Goal: Complete application form

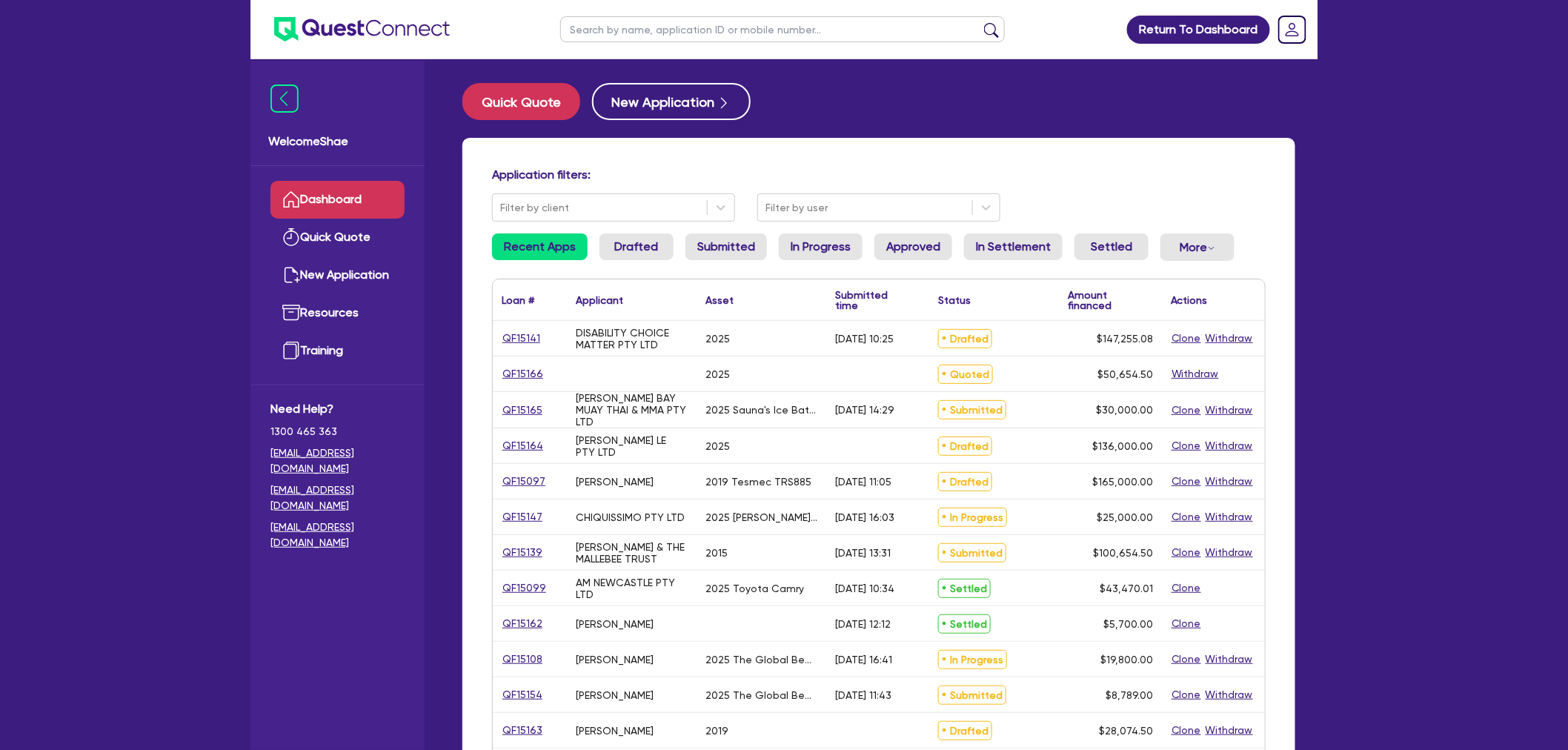
click at [630, 33] on input "text" at bounding box center [782, 29] width 444 height 26
paste input "QF15138"
type input "QF15138"
click at [980, 22] on button "submit" at bounding box center [992, 33] width 24 height 21
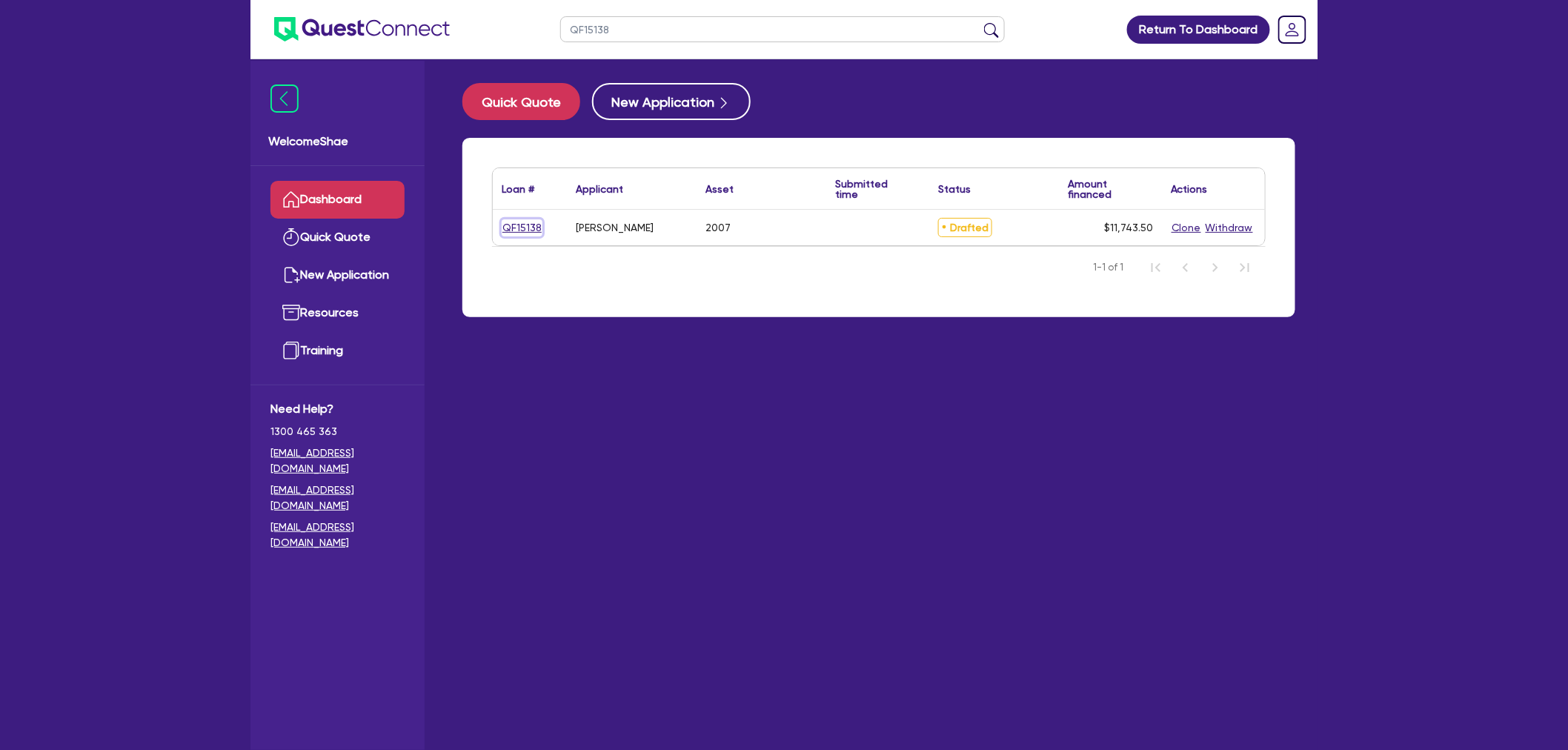
drag, startPoint x: 530, startPoint y: 223, endPoint x: 182, endPoint y: 268, distance: 350.9
click at [530, 223] on link "QF15138" at bounding box center [522, 228] width 40 height 17
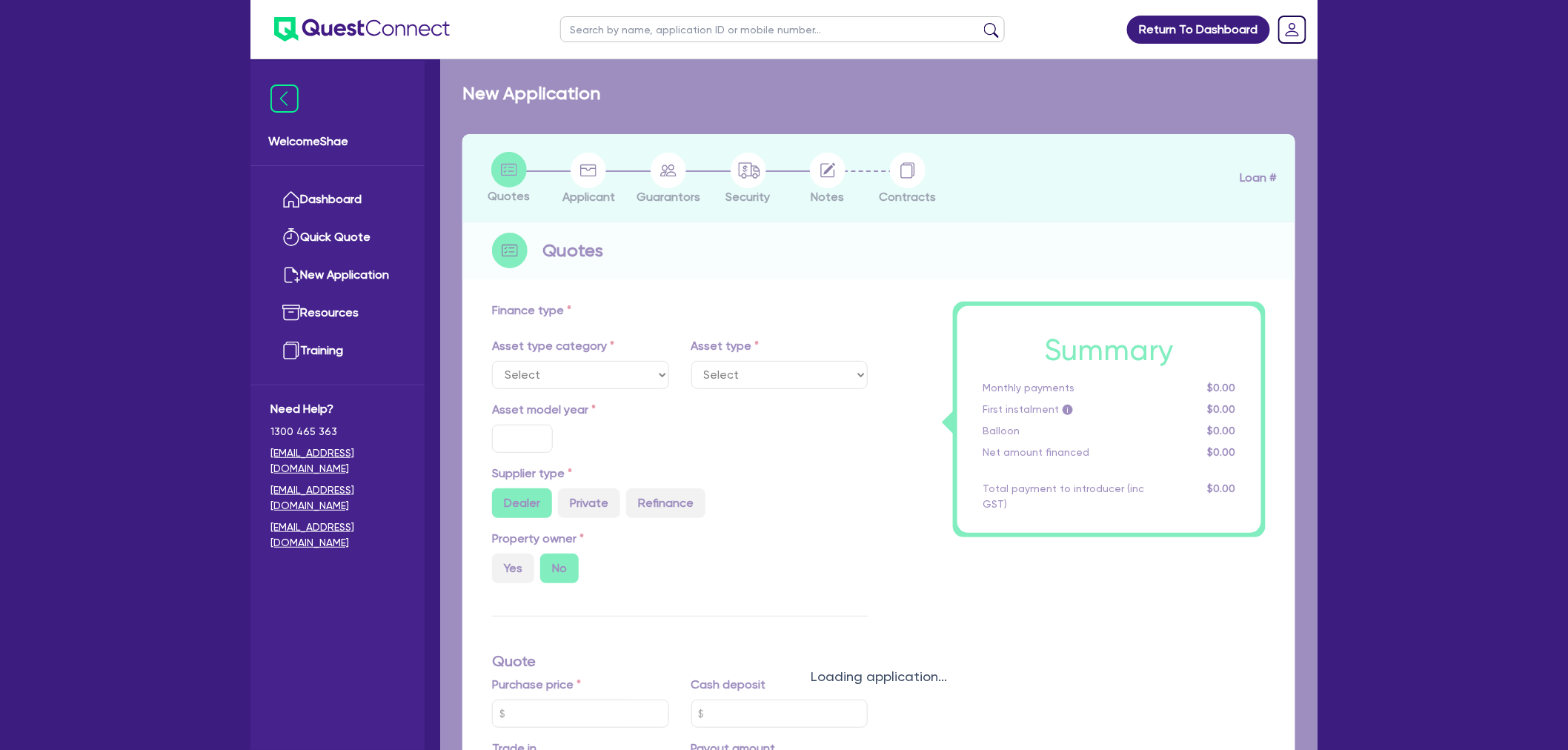
select select "CARS_AND_LIGHT_TRUCKS"
type input "2007"
radio input "true"
type input "10,000"
type input "15.99"
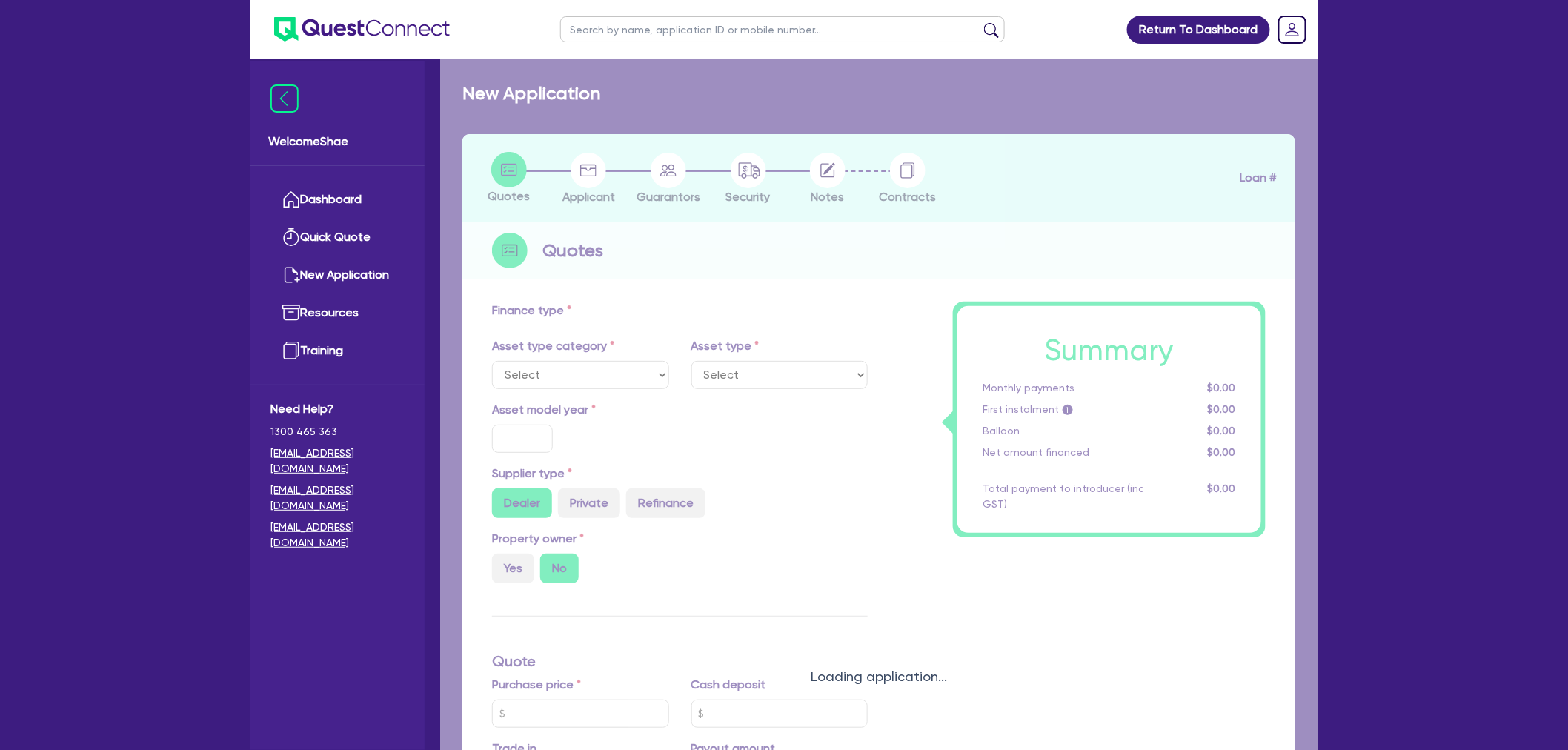
type input "990"
select select "PASSENGER_VEHICLES"
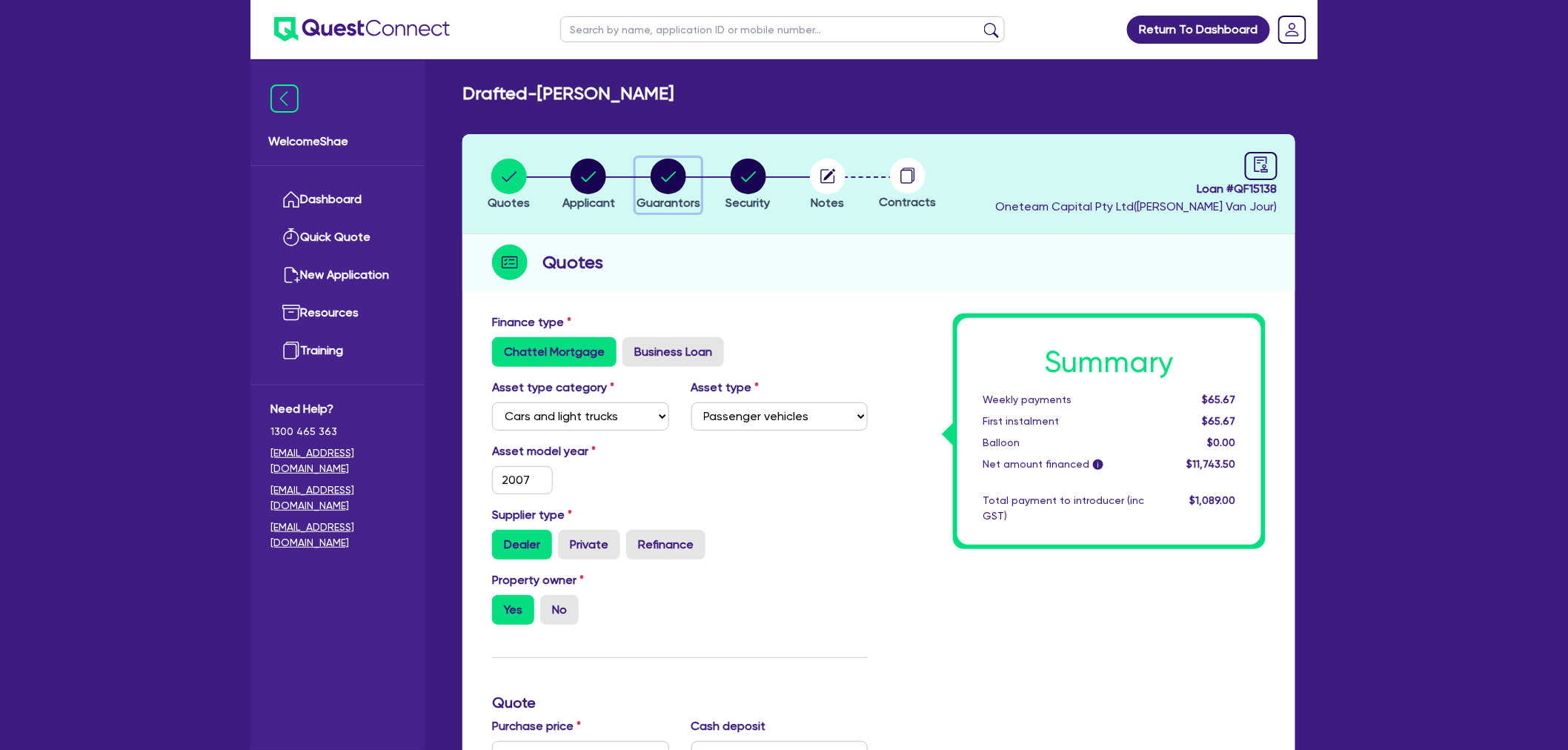
drag, startPoint x: 685, startPoint y: 173, endPoint x: 732, endPoint y: 243, distance: 84.3
click at [685, 173] on circle "button" at bounding box center [668, 176] width 35 height 35
select select "MR"
select select "VIC"
select select "DE_FACTO"
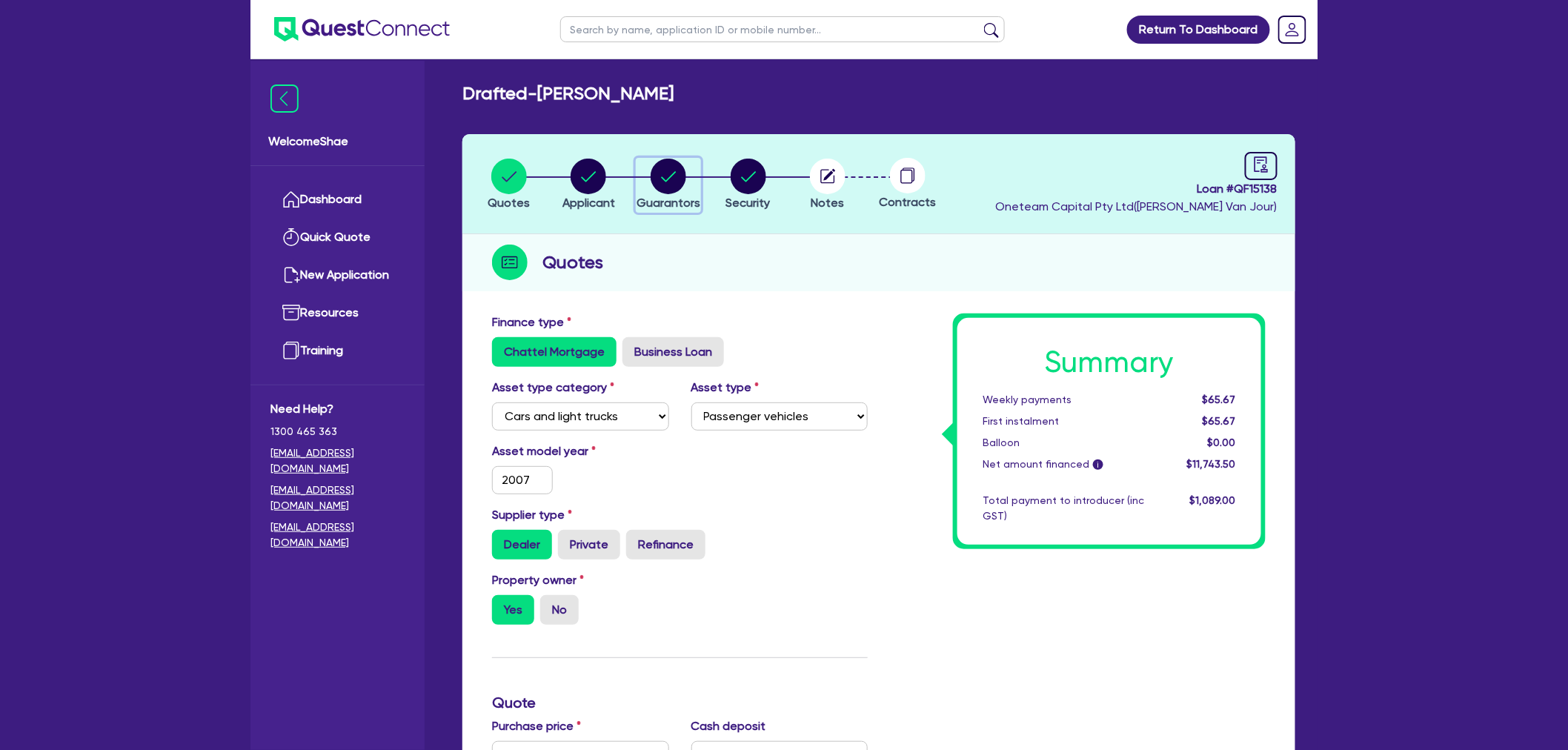
select select "PROPERTY"
select select "MORTGAGE"
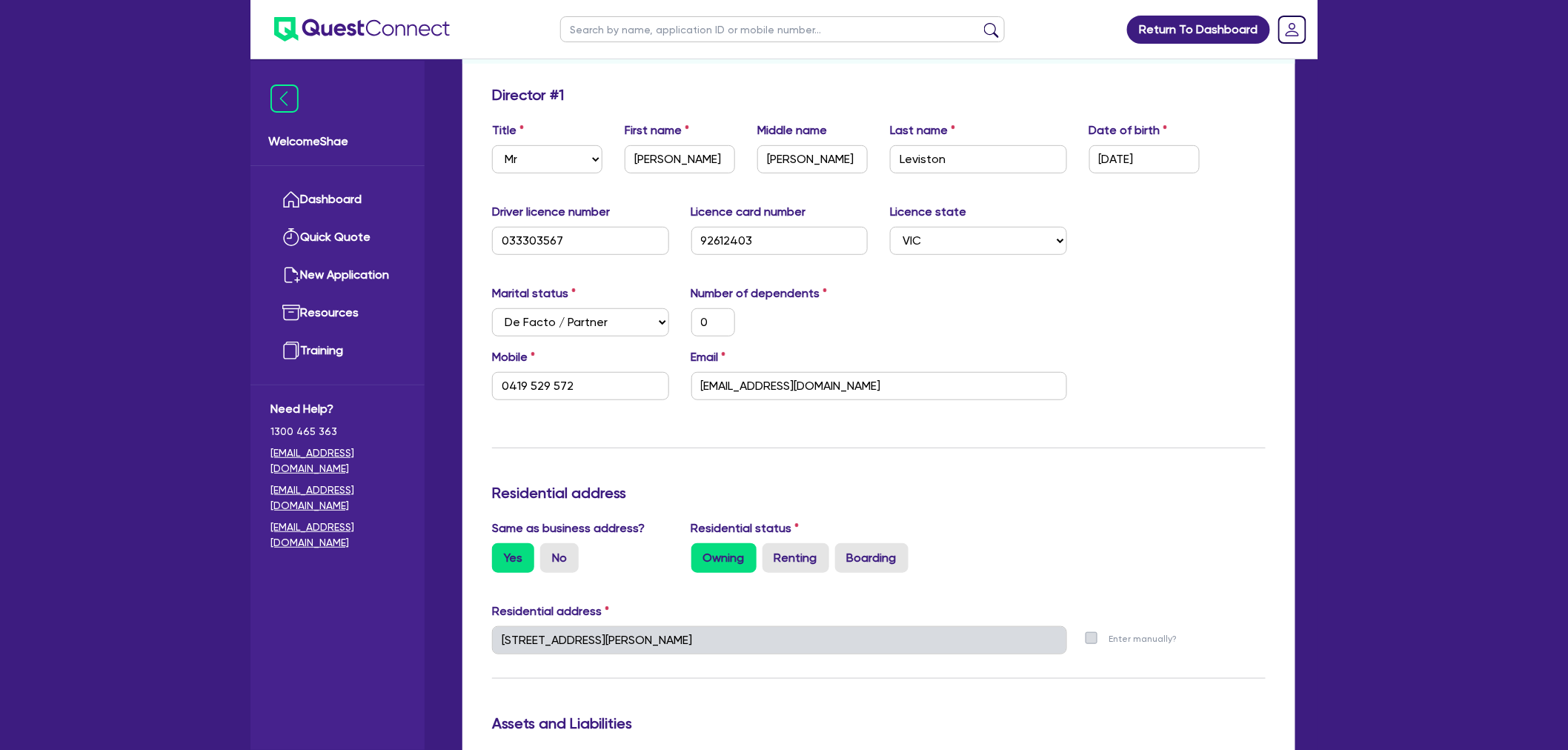
scroll to position [247, 0]
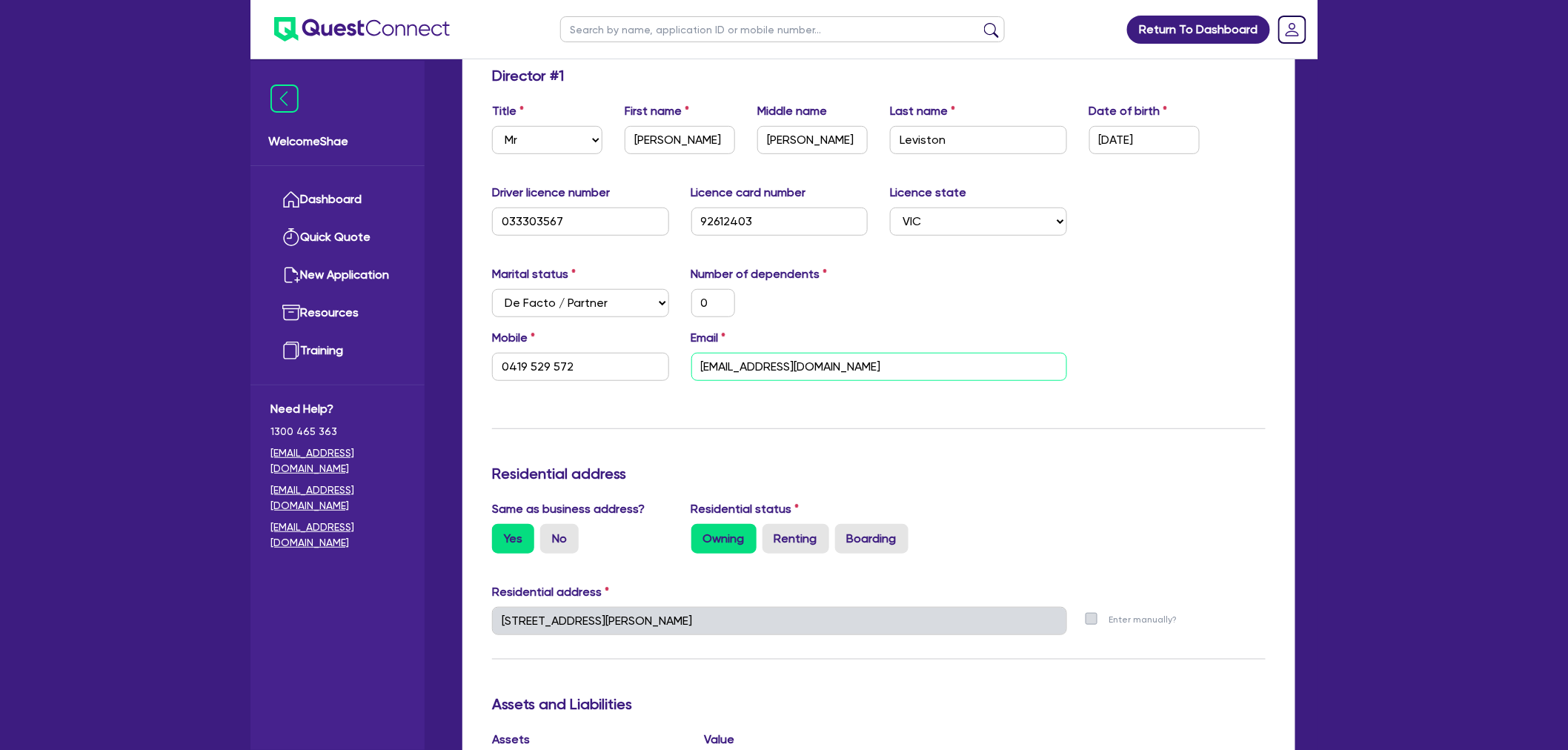
click at [758, 368] on input "[EMAIL_ADDRESS][DOMAIN_NAME]" at bounding box center [879, 366] width 376 height 28
drag, startPoint x: 576, startPoint y: 359, endPoint x: 460, endPoint y: 354, distance: 116.1
click at [460, 354] on div "Quotes Applicant [GEOGRAPHIC_DATA] Security Notes Contracts Loan # QF15138 Onet…" at bounding box center [879, 649] width 855 height 1522
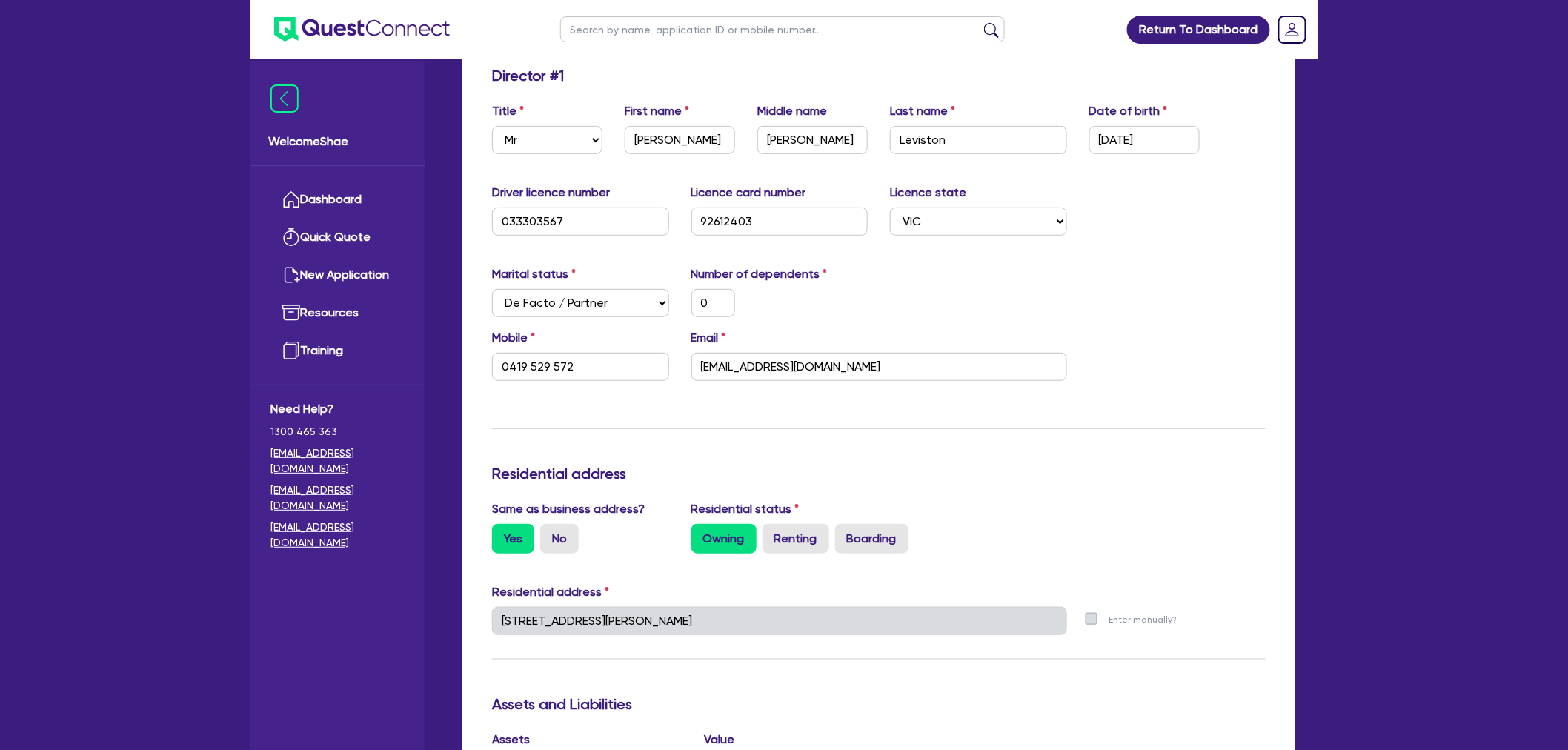
scroll to position [411, 0]
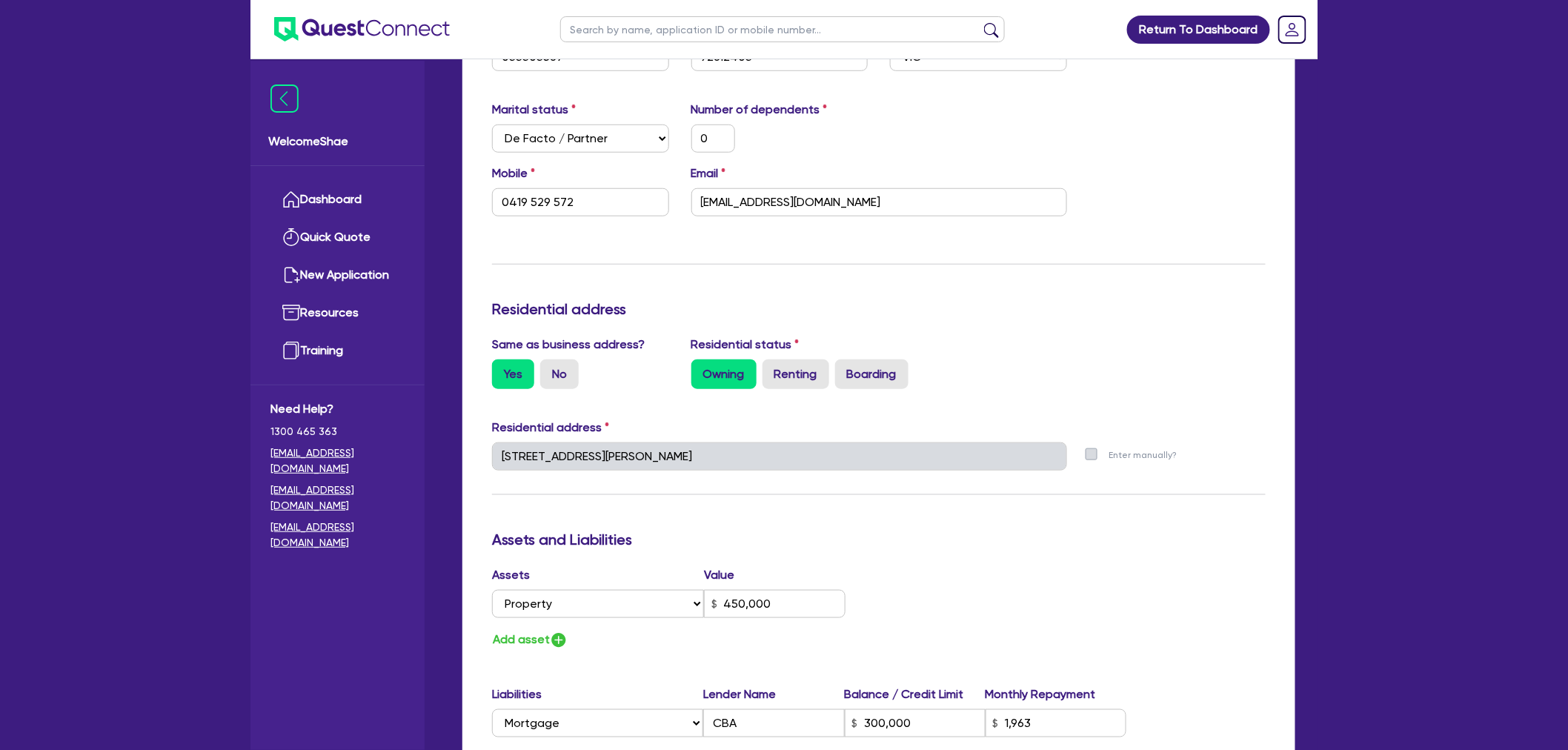
click at [101, 454] on div "Return To Dashboard Edit Profile Logout Welcome Shae Dashboard Quick Quote New …" at bounding box center [784, 454] width 1568 height 1729
click at [765, 204] on input "[EMAIL_ADDRESS][DOMAIN_NAME]" at bounding box center [879, 202] width 376 height 28
click at [528, 203] on input "0419 529 572" at bounding box center [580, 202] width 177 height 28
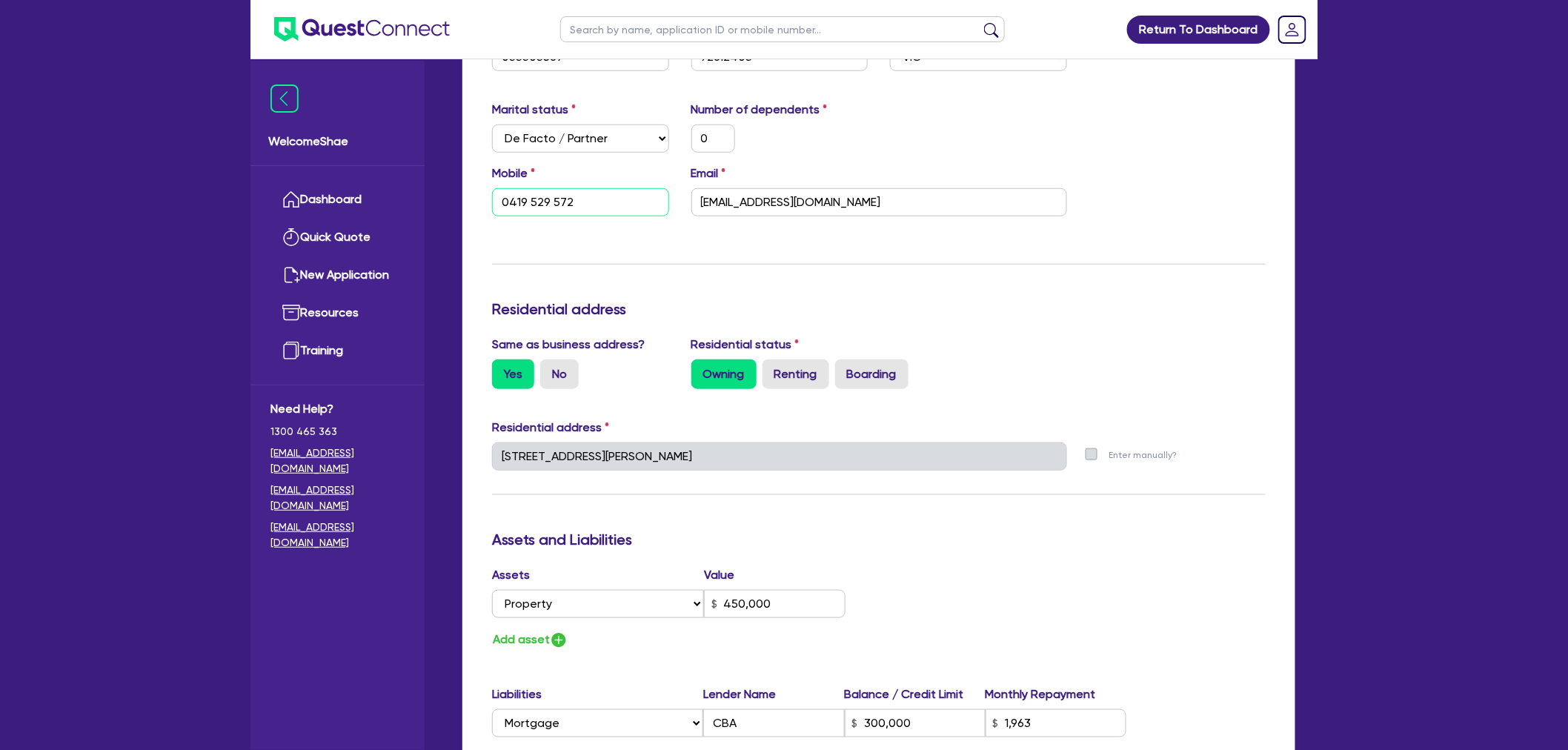
click at [528, 203] on input "0419 529 572" at bounding box center [580, 202] width 177 height 28
drag, startPoint x: 83, startPoint y: 448, endPoint x: 138, endPoint y: 455, distance: 55.4
click at [83, 448] on div "Return To Dashboard Edit Profile Logout Welcome Shae Dashboard Quick Quote New …" at bounding box center [784, 454] width 1568 height 1729
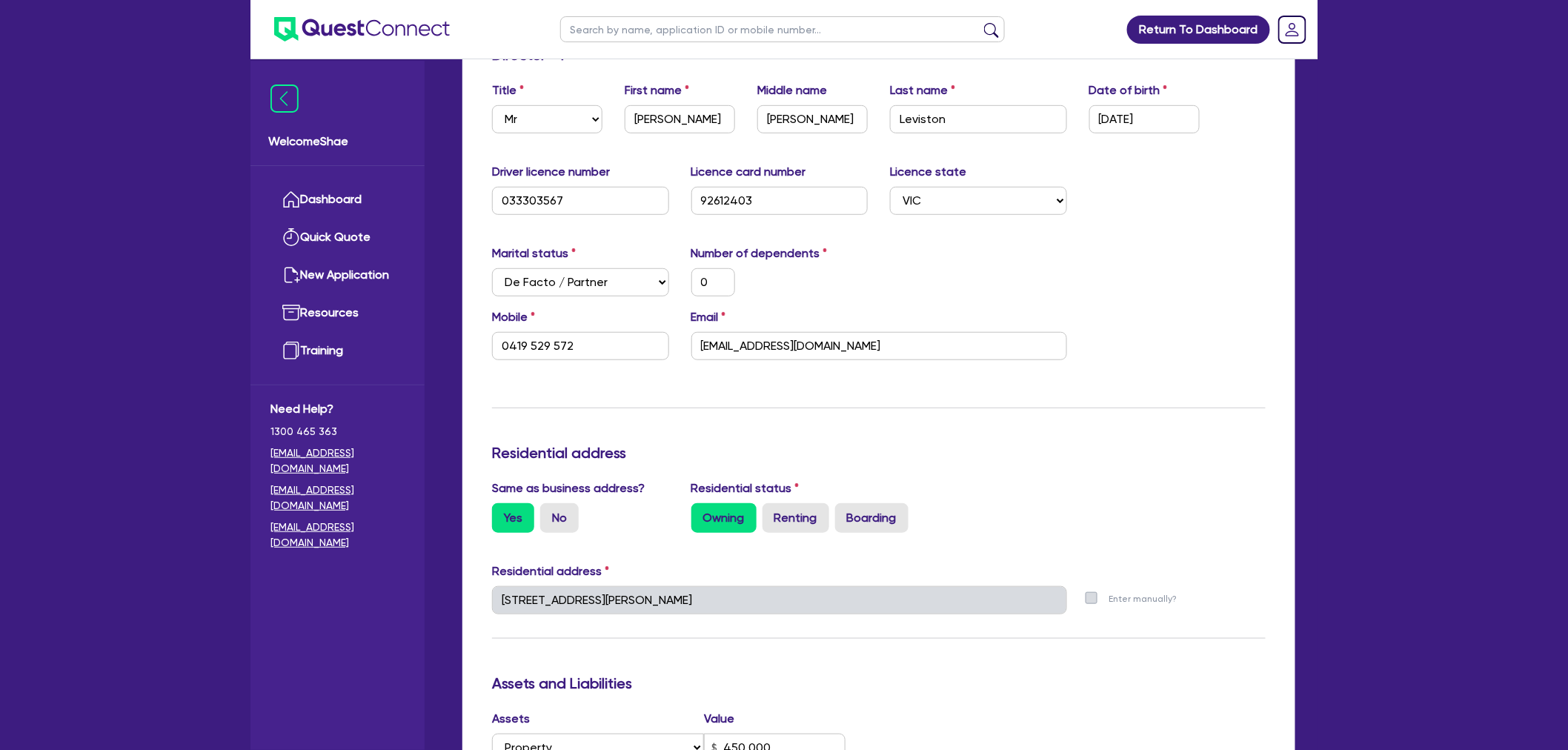
scroll to position [0, 0]
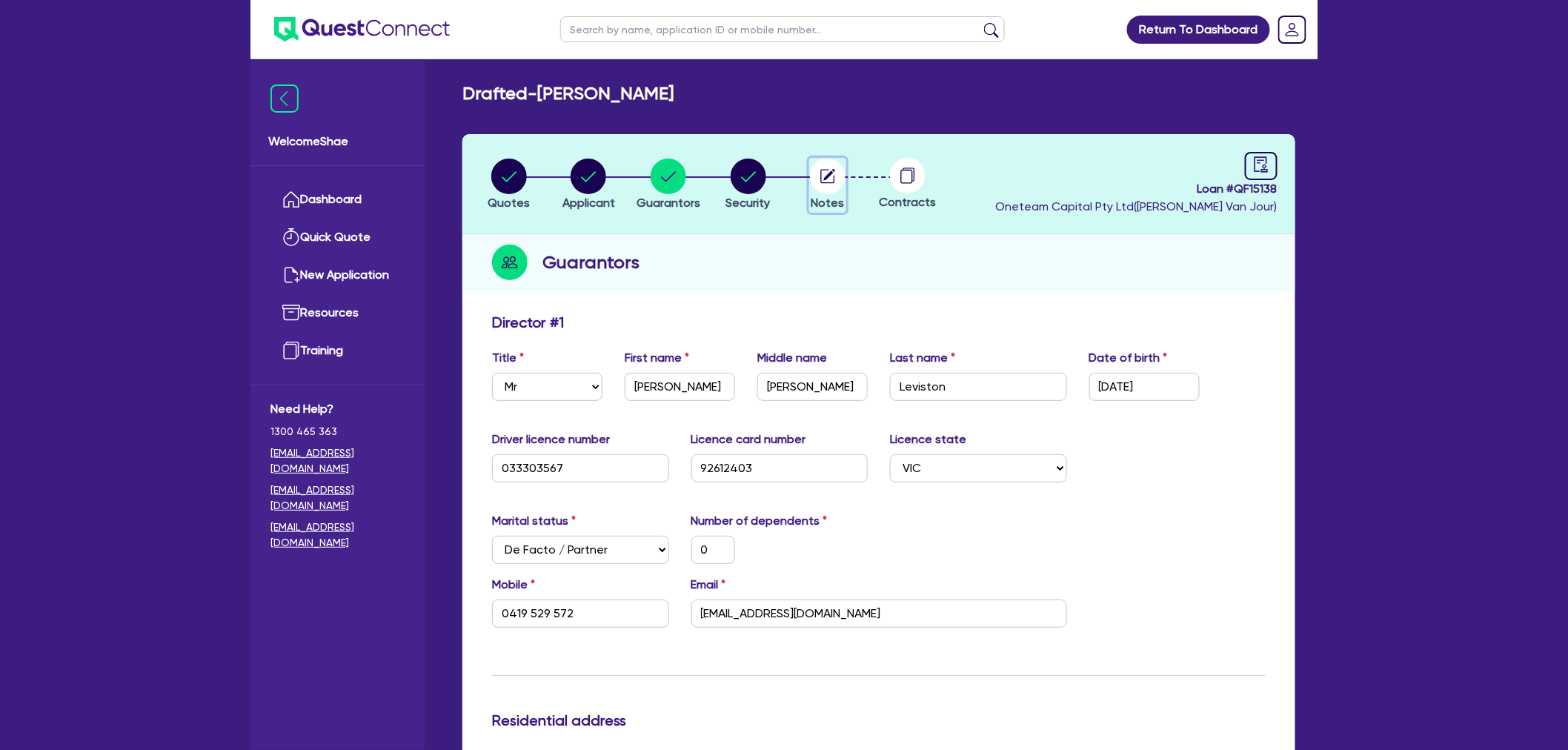
click at [821, 183] on circle "button" at bounding box center [827, 176] width 35 height 35
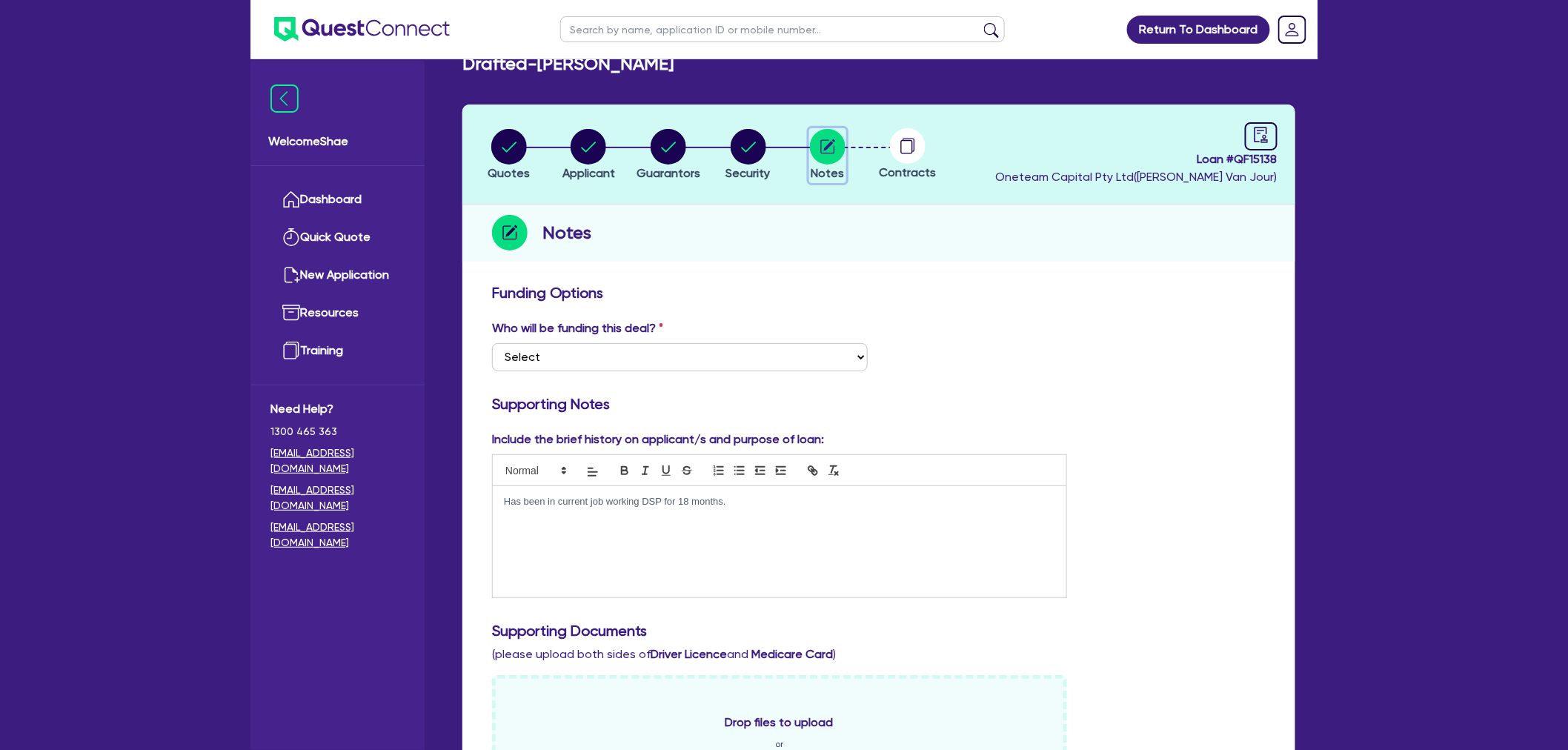
scroll to position [411, 0]
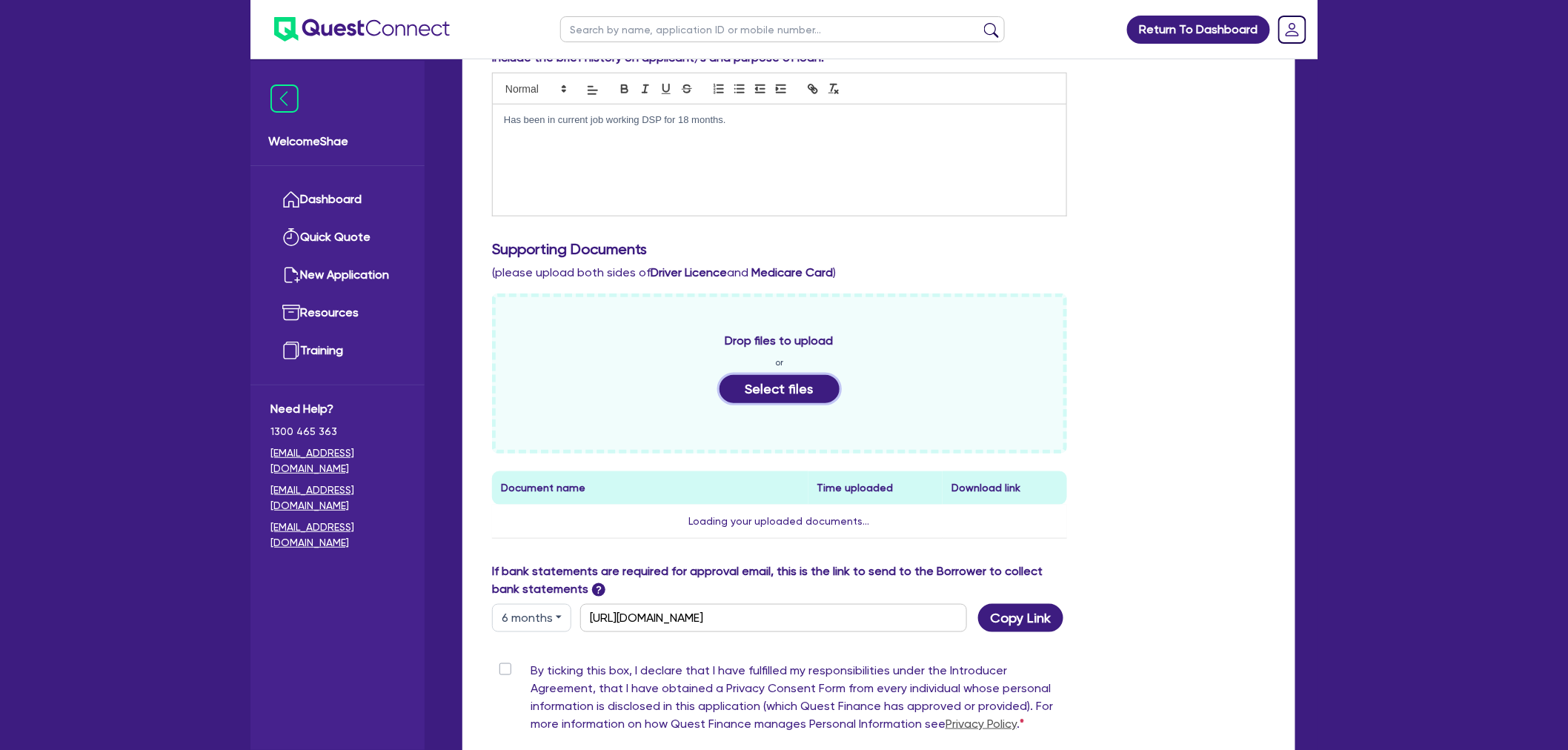
click at [787, 383] on button "Select files" at bounding box center [780, 388] width 120 height 28
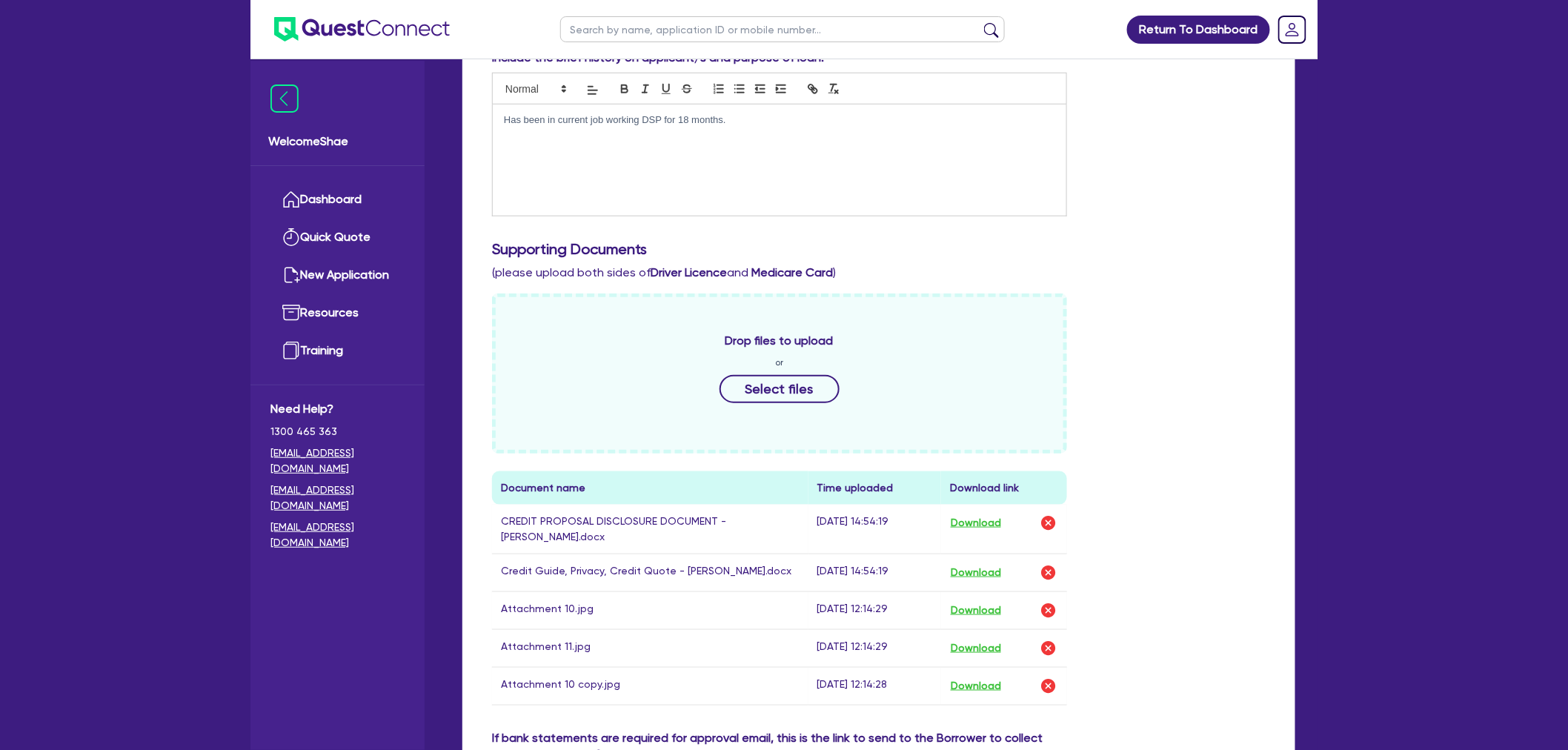
scroll to position [0, 0]
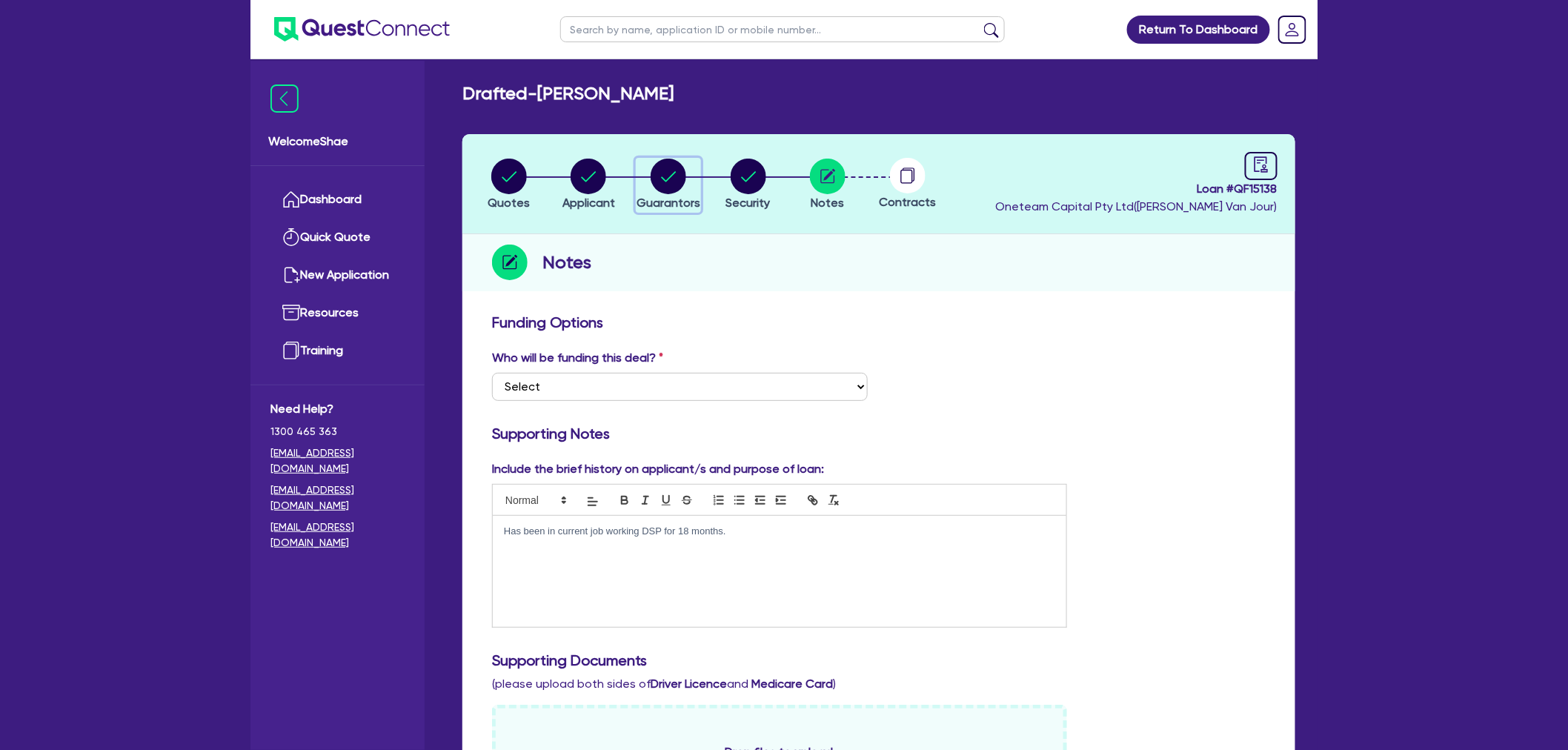
drag, startPoint x: 658, startPoint y: 164, endPoint x: 648, endPoint y: 197, distance: 34.5
click at [658, 164] on circle "button" at bounding box center [668, 176] width 35 height 35
select select "MR"
select select "VIC"
select select "DE_FACTO"
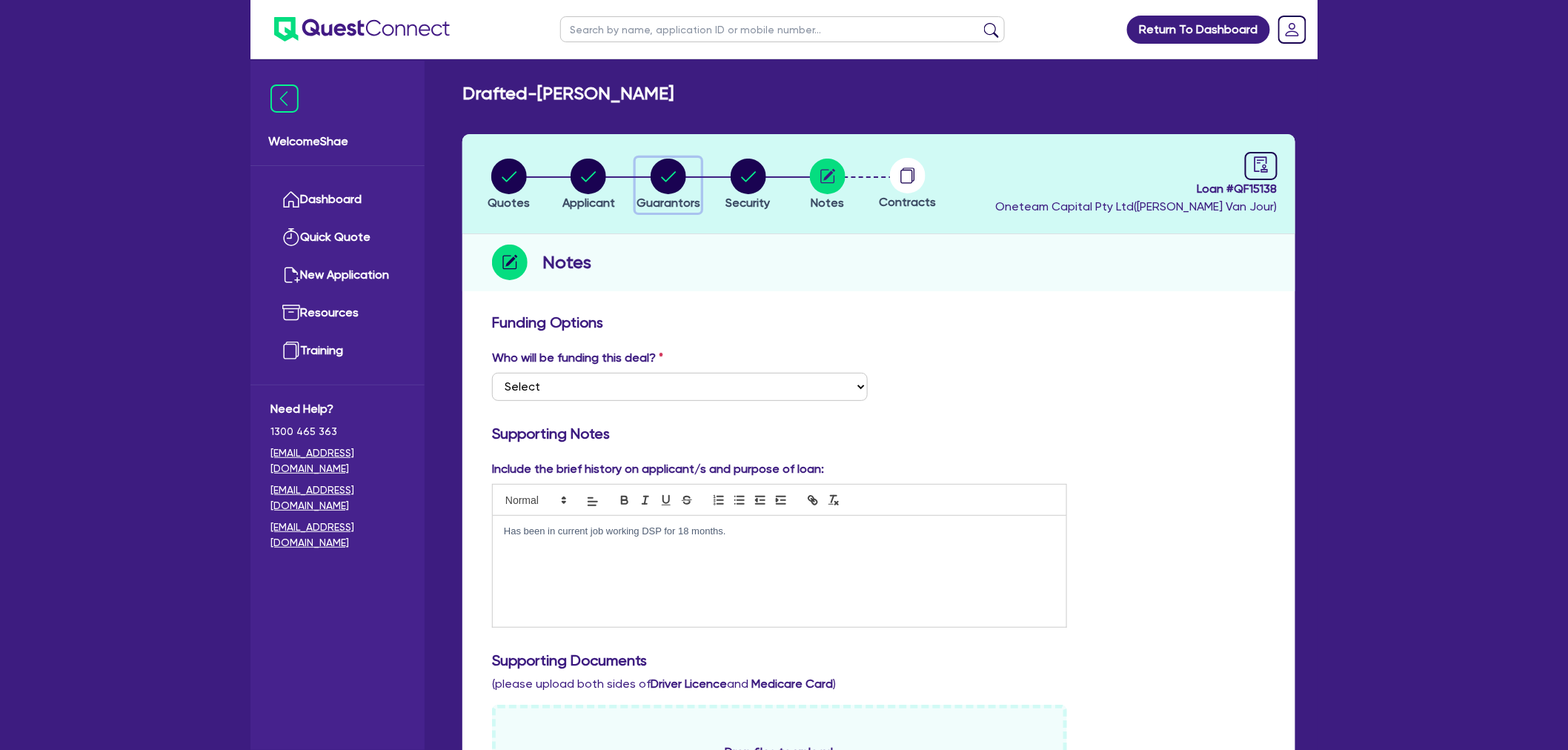
select select "PROPERTY"
select select "MORTGAGE"
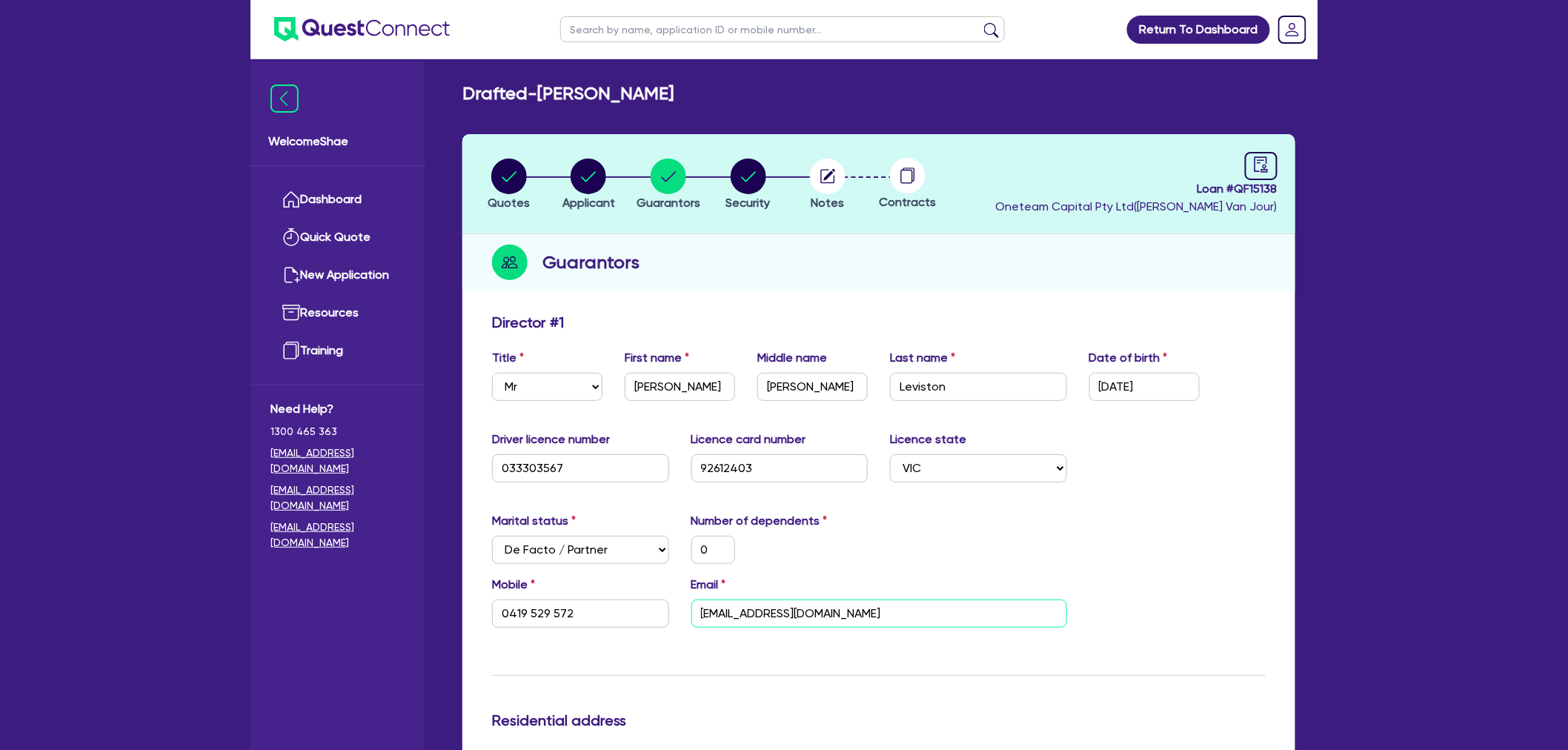
click at [751, 604] on input "[EMAIL_ADDRESS][DOMAIN_NAME]" at bounding box center [879, 613] width 376 height 28
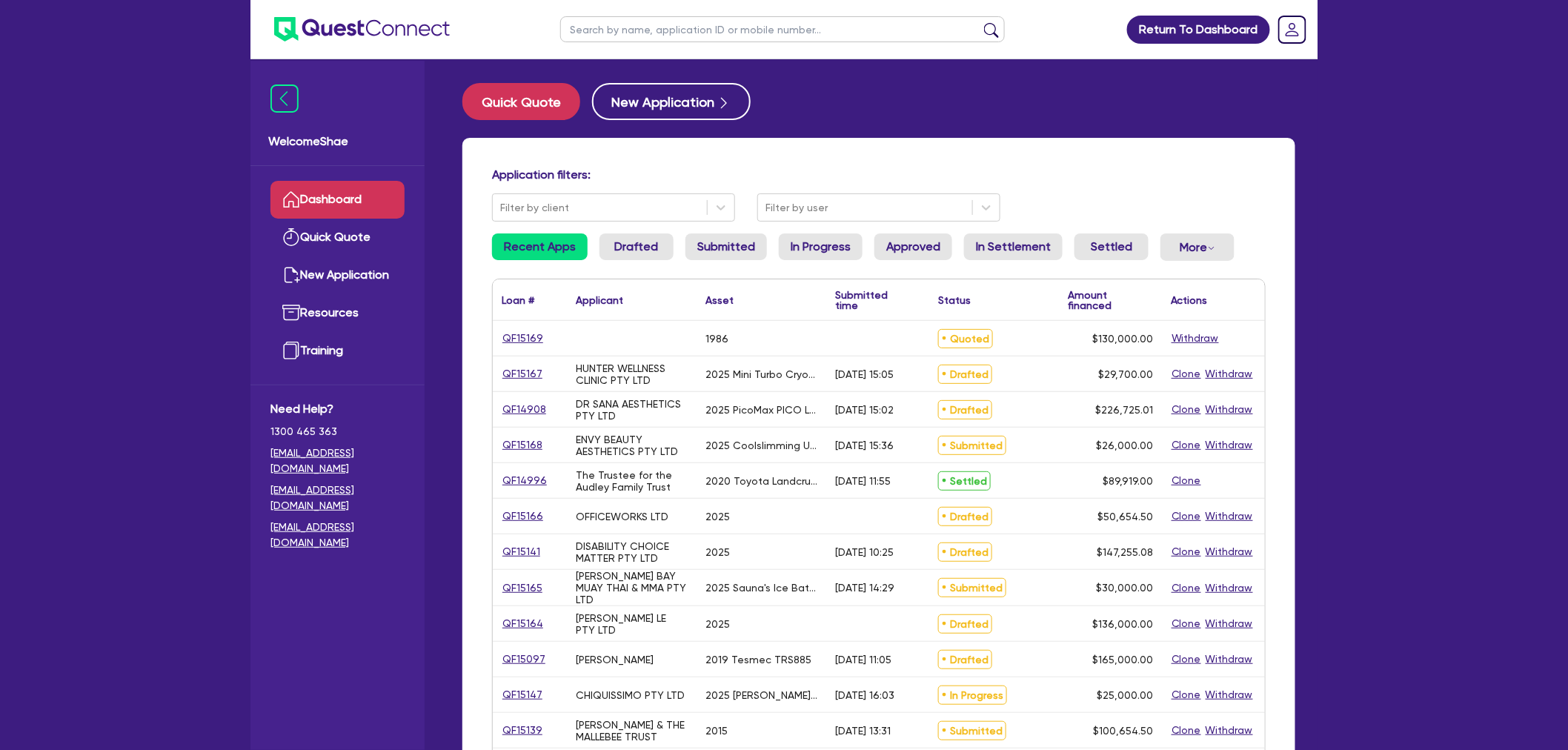
click at [602, 34] on input "text" at bounding box center [782, 29] width 444 height 26
type input "[PERSON_NAME]n"
click at [980, 22] on button "submit" at bounding box center [992, 33] width 24 height 21
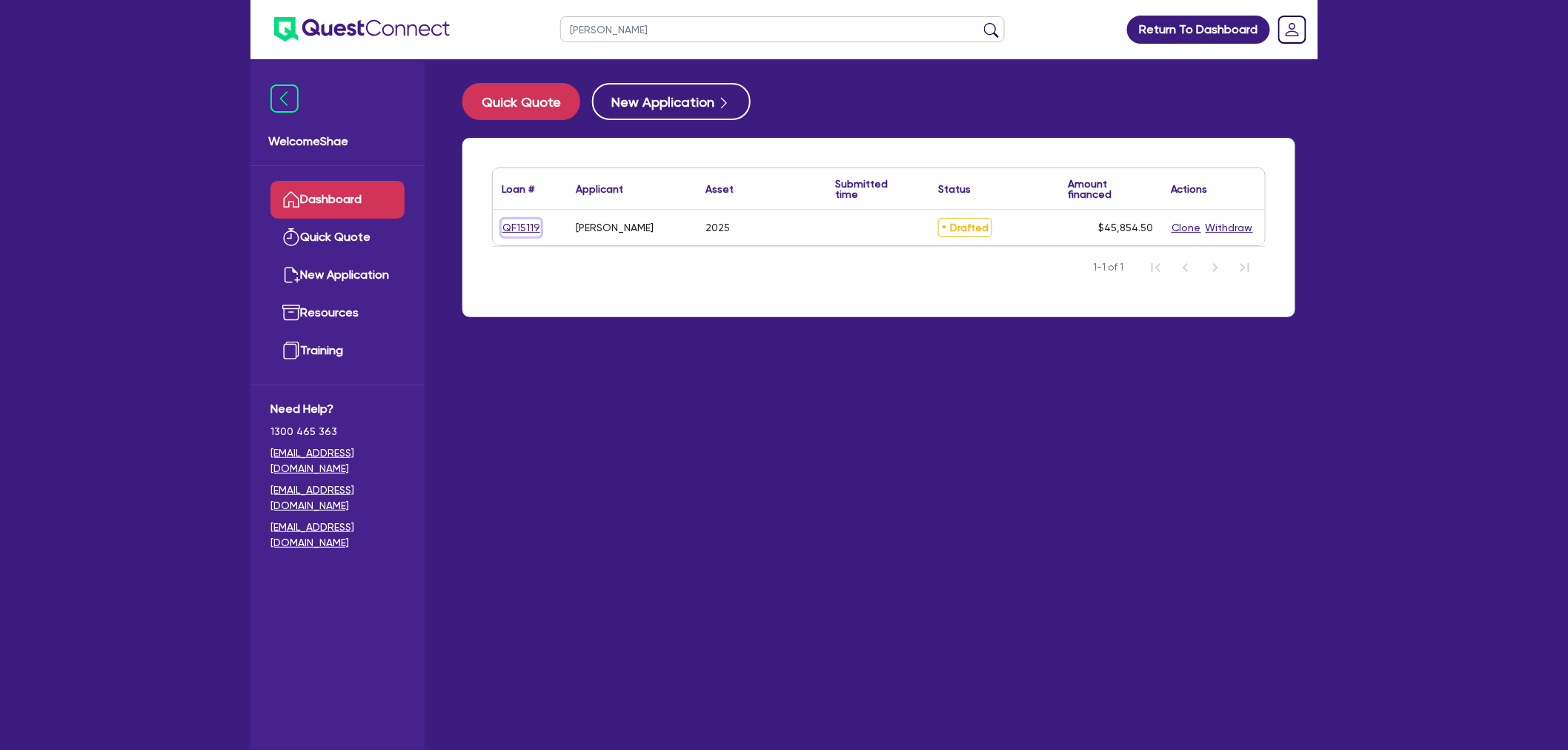
click at [523, 223] on link "QF15119" at bounding box center [522, 228] width 40 height 17
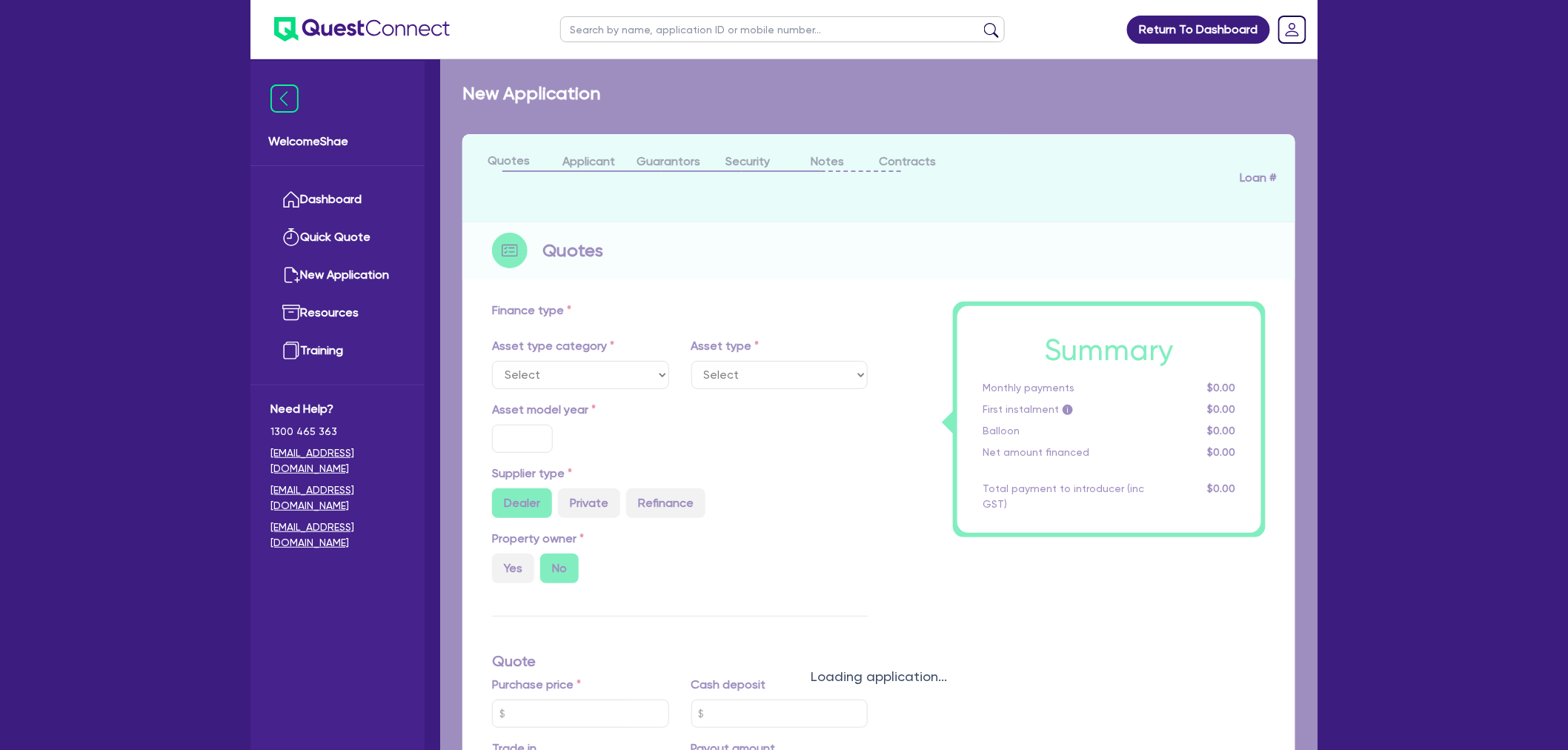
select select "CARS_AND_LIGHT_TRUCKS"
type input "2025"
radio input "true"
type input "62,780"
type input "20,000"
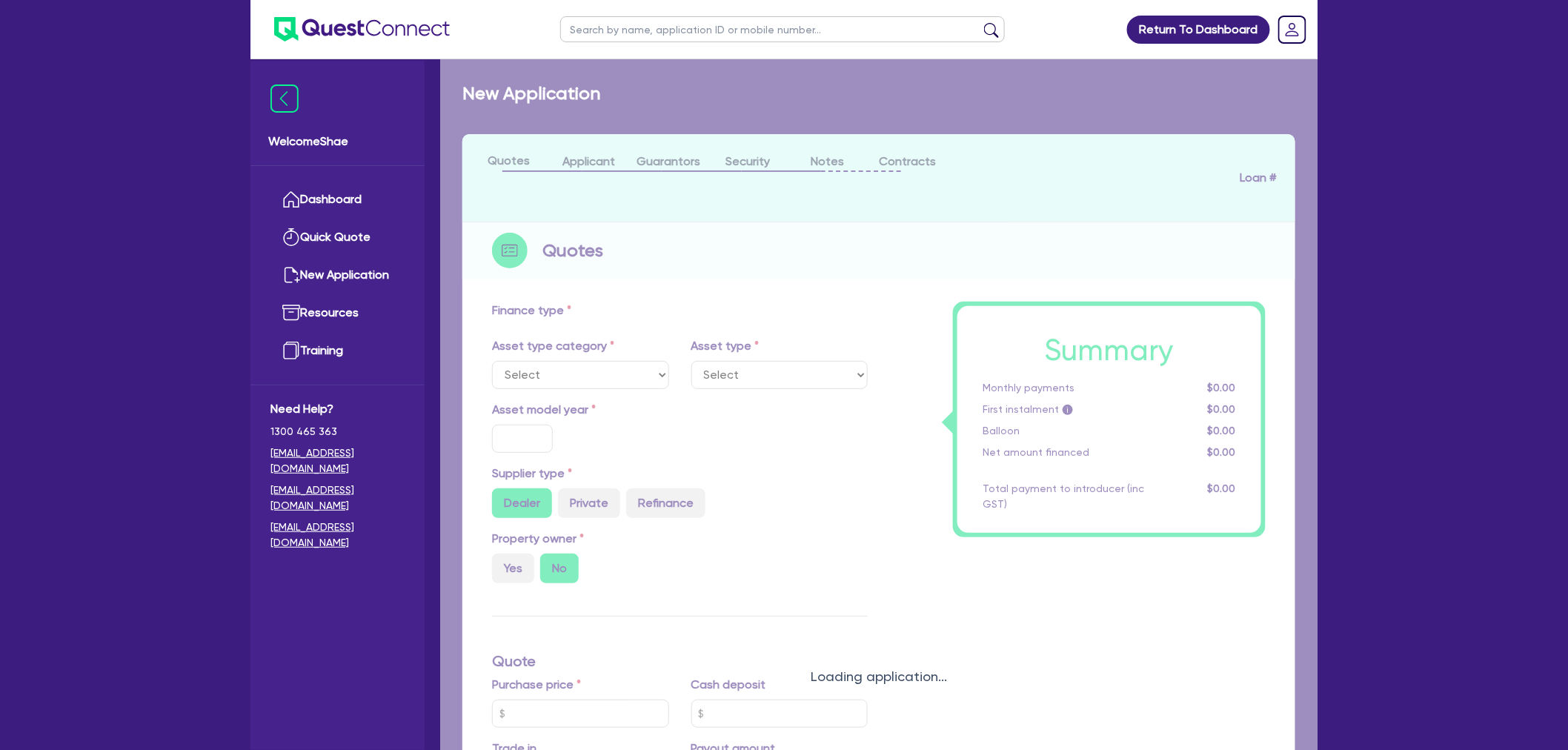
type input "15.92"
type input "10,000"
type input "1"
type input "458.55"
type input "6.99"
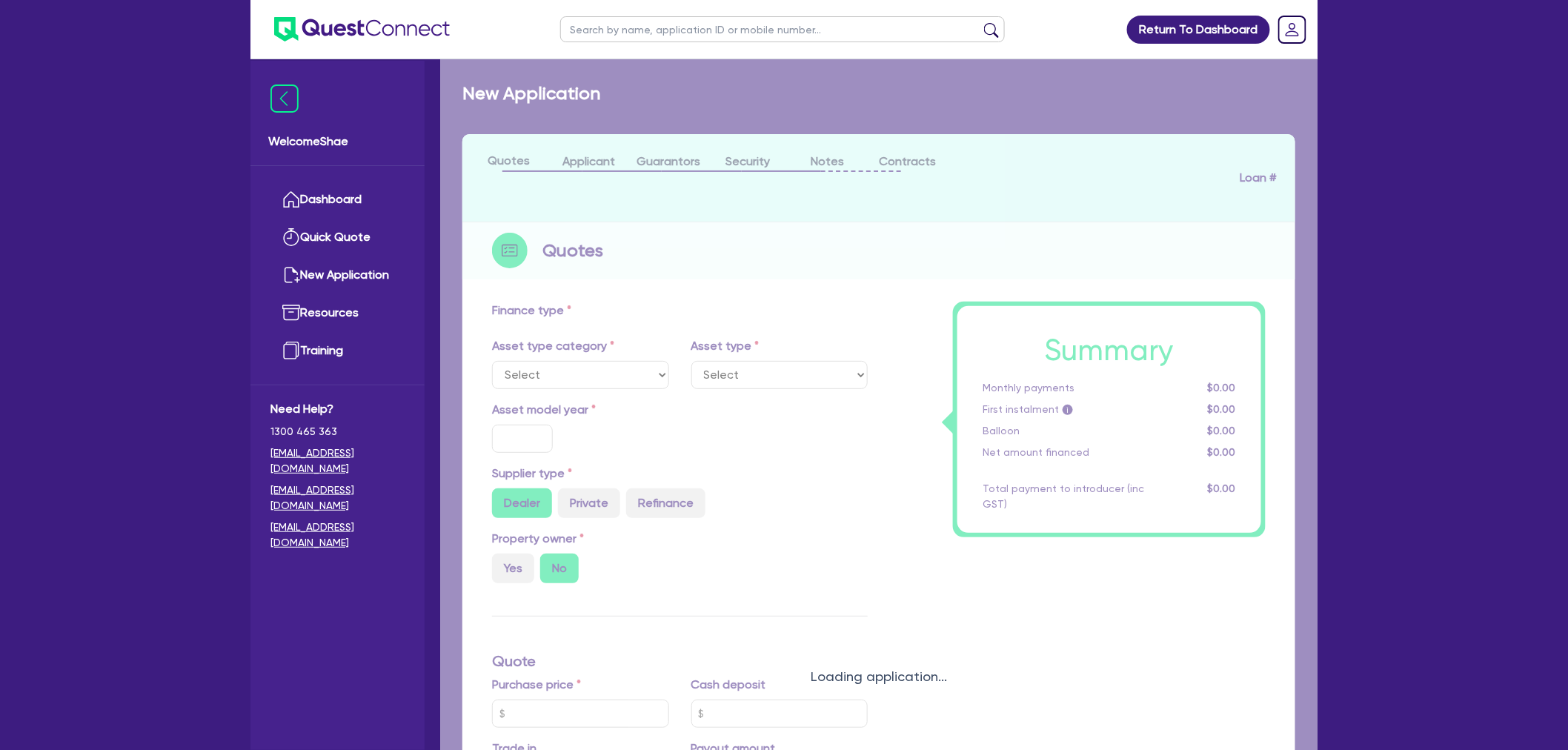
type input "2,200"
select select "PASSENGER_VEHICLES"
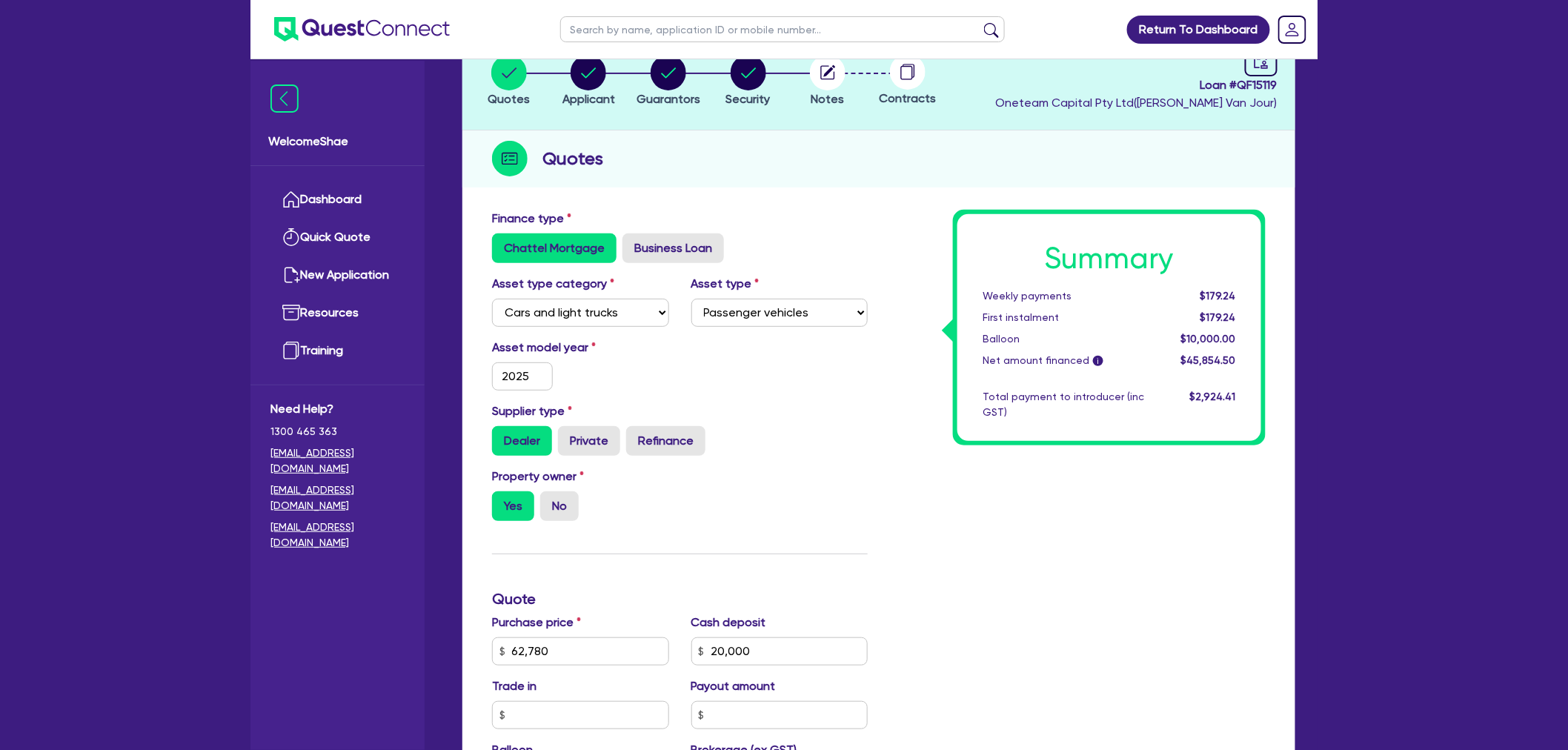
scroll to position [164, 0]
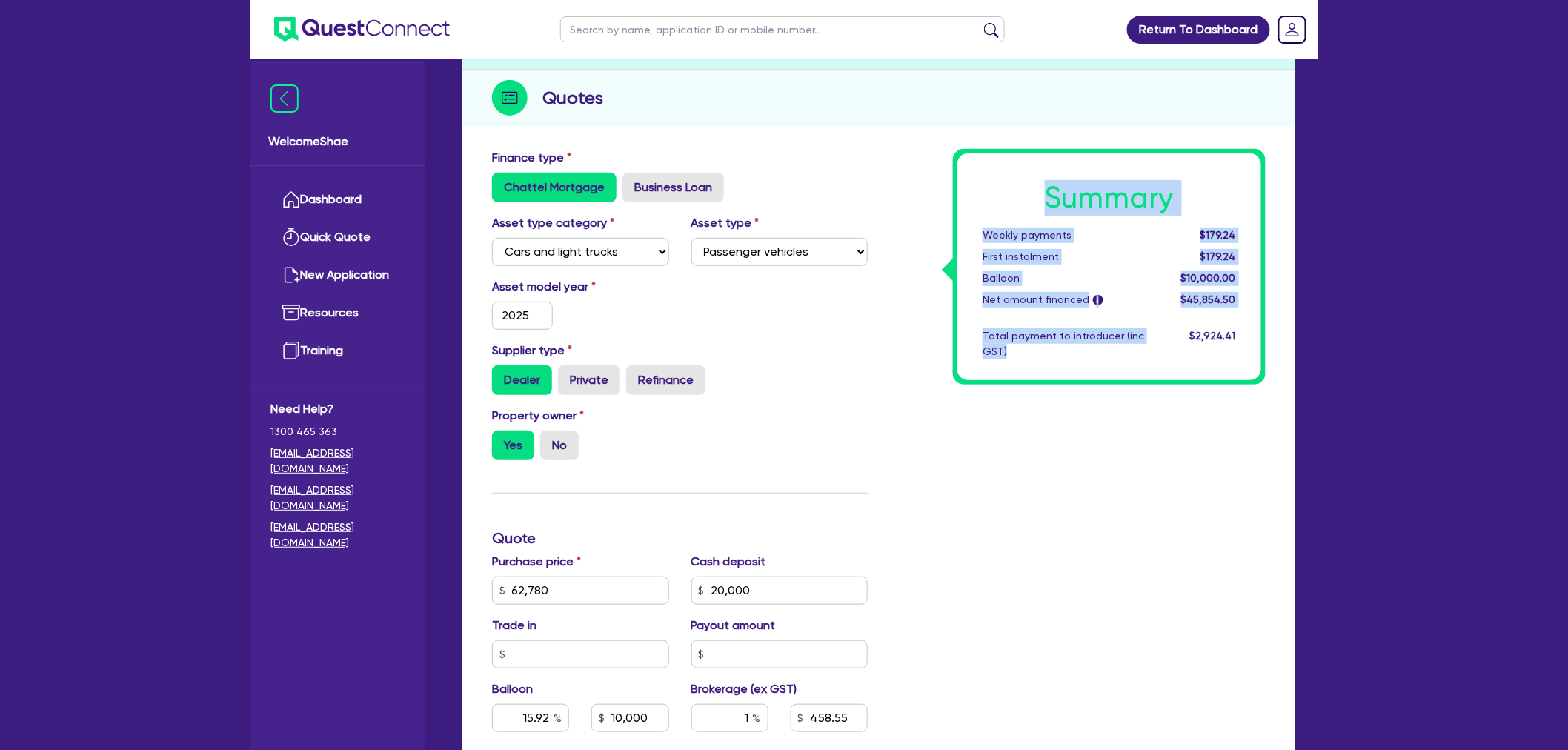
drag, startPoint x: 1092, startPoint y: 345, endPoint x: 1014, endPoint y: 196, distance: 168.2
click at [1014, 196] on div "Summary Weekly payments $179.24 First instalment $179.24 Balloon $10,000.00 Net…" at bounding box center [1109, 266] width 303 height 227
click at [1062, 200] on h1 "Summary" at bounding box center [1109, 198] width 254 height 35
drag, startPoint x: 1052, startPoint y: 196, endPoint x: 1236, endPoint y: 333, distance: 229.4
click at [1236, 333] on div "Summary Weekly payments $179.24 First instalment $179.24 Balloon $10,000.00 Net…" at bounding box center [1109, 266] width 303 height 227
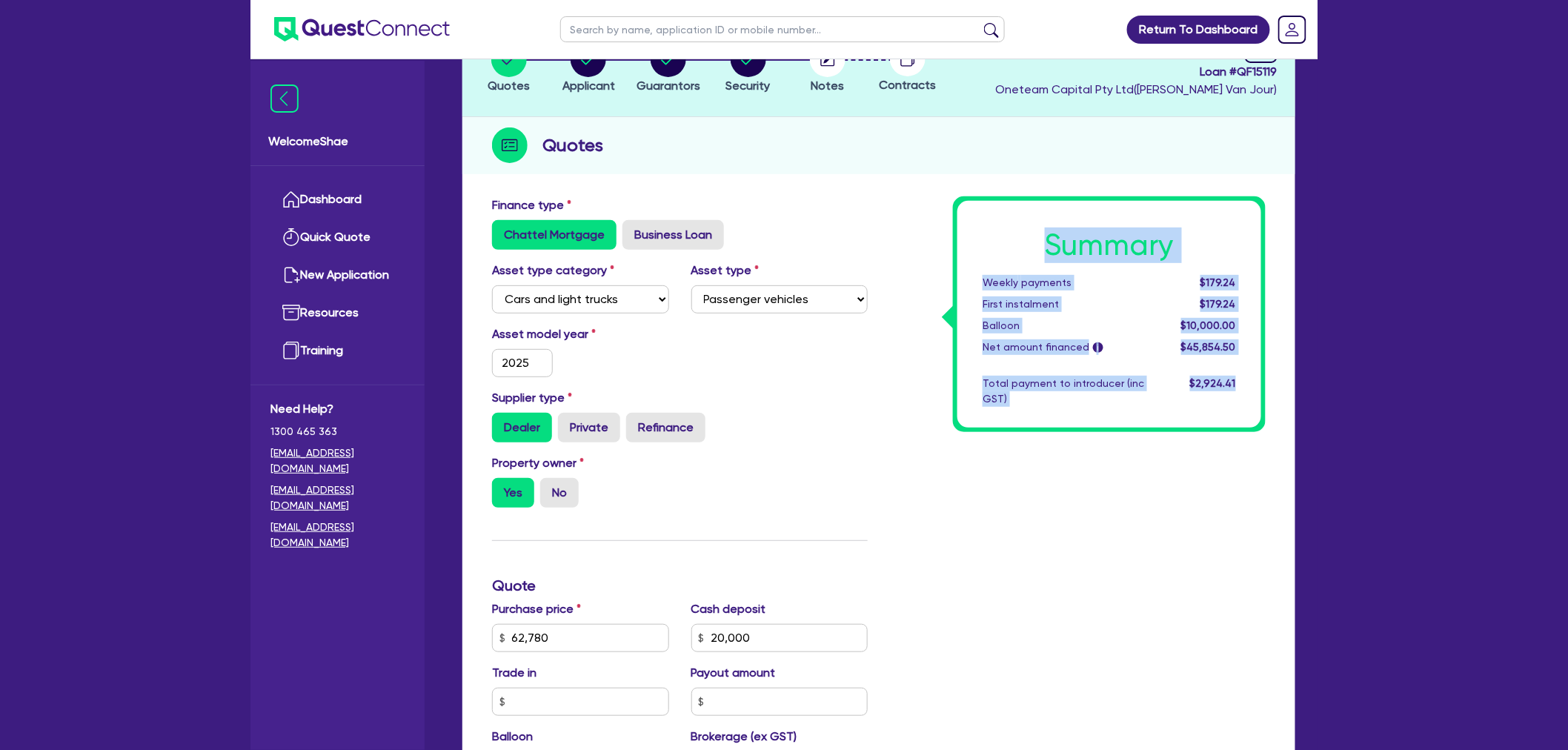
scroll to position [0, 0]
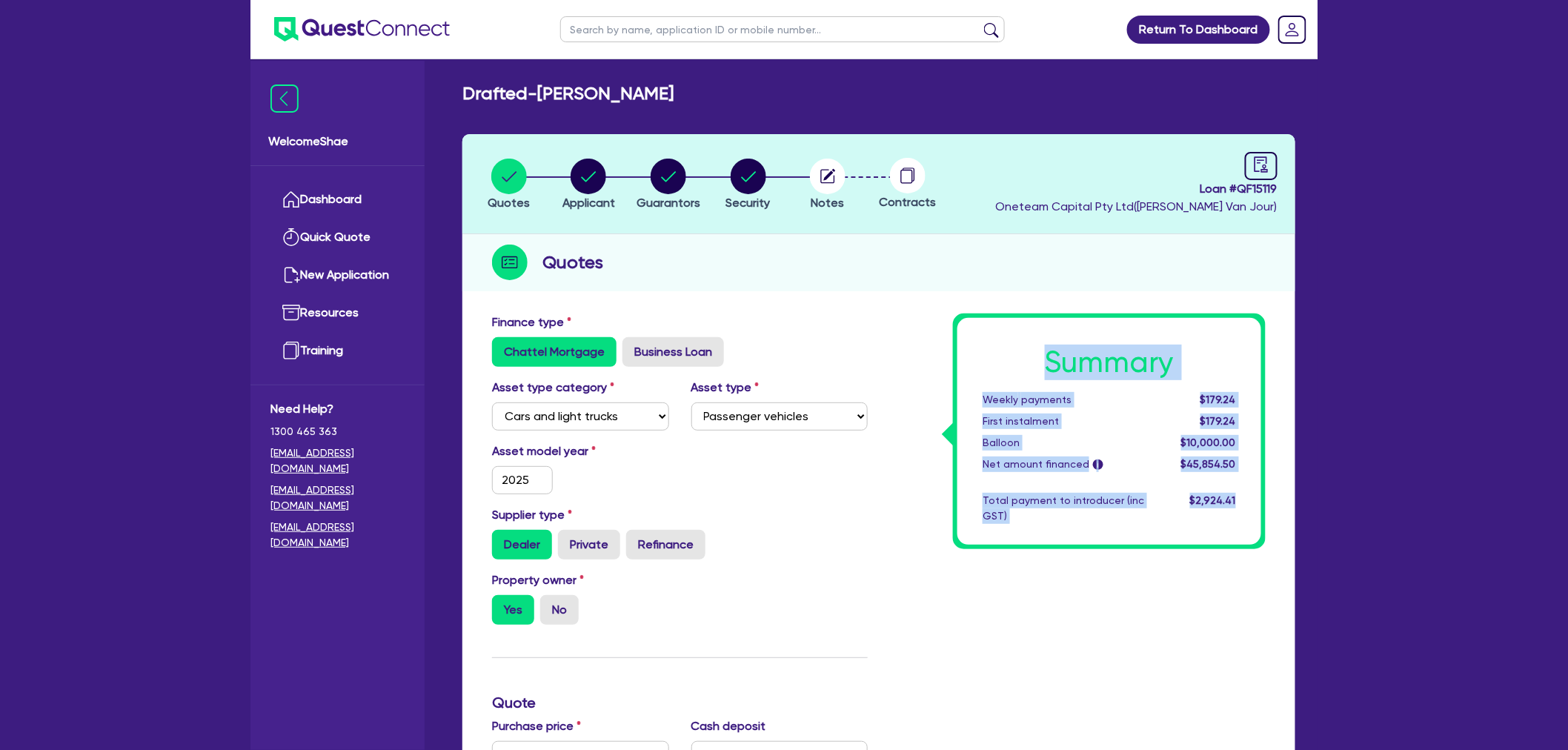
click at [981, 431] on div "Summary Weekly payments $179.24 First instalment $179.24 Balloon $10,000.00 Net…" at bounding box center [1109, 431] width 303 height 227
drag, startPoint x: 1245, startPoint y: 498, endPoint x: 1044, endPoint y: 365, distance: 241.0
click at [1044, 365] on div "Summary Weekly payments $179.24 First instalment $179.24 Balloon $10,000.00 Net…" at bounding box center [1109, 431] width 303 height 227
click at [1044, 365] on h1 "Summary" at bounding box center [1109, 362] width 254 height 35
drag, startPoint x: 1041, startPoint y: 357, endPoint x: 1240, endPoint y: 505, distance: 248.0
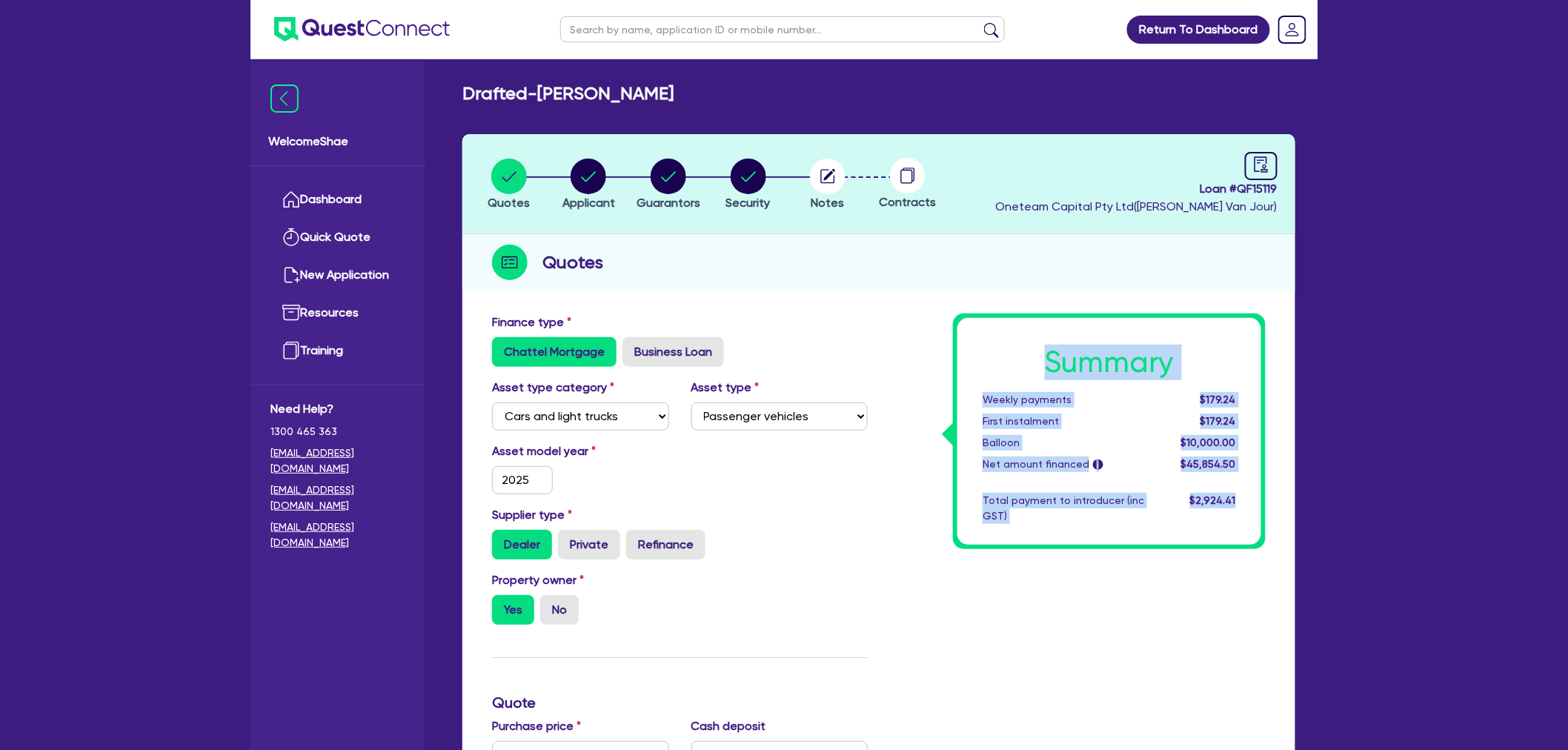
click at [1240, 505] on div "Summary Weekly payments $179.24 First instalment $179.24 Balloon $10,000.00 Net…" at bounding box center [1109, 431] width 303 height 227
click at [1241, 502] on div "$2,924.41" at bounding box center [1201, 508] width 92 height 31
drag, startPoint x: 1244, startPoint y: 500, endPoint x: 1049, endPoint y: 363, distance: 238.3
click at [1049, 363] on div "Summary Weekly payments $179.24 First instalment $179.24 Balloon $10,000.00 Net…" at bounding box center [1109, 431] width 303 height 227
click at [1049, 363] on h1 "Summary" at bounding box center [1109, 362] width 254 height 35
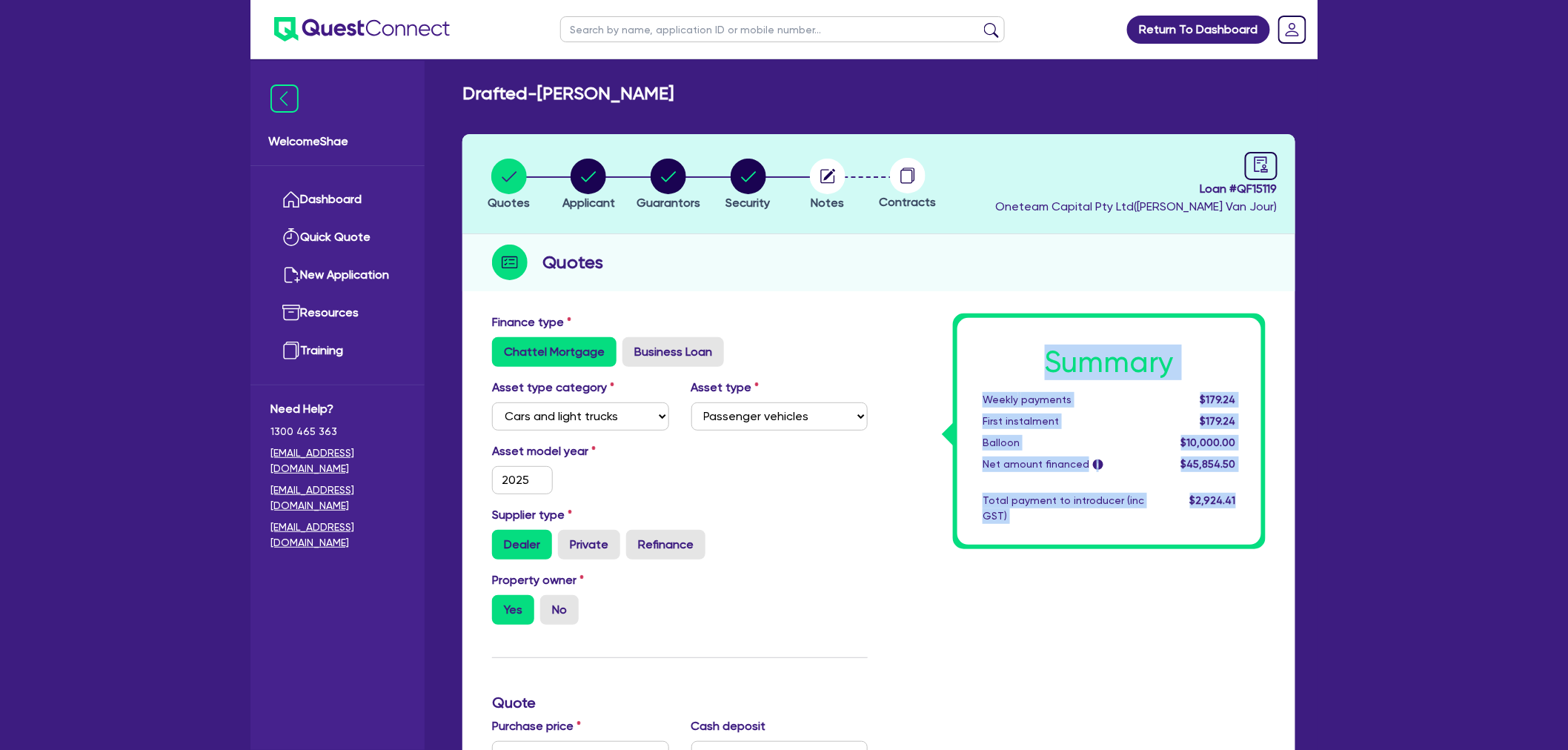
drag, startPoint x: 1039, startPoint y: 360, endPoint x: 1265, endPoint y: 505, distance: 268.5
click at [1265, 505] on div "Summary Weekly payments $179.24 First instalment $179.24 Balloon $10,000.00 Net…" at bounding box center [1110, 431] width 313 height 235
click at [1240, 507] on div "$2,924.41" at bounding box center [1201, 508] width 92 height 31
drag, startPoint x: 1246, startPoint y: 500, endPoint x: 1053, endPoint y: 353, distance: 242.6
click at [1053, 353] on div "Summary Weekly payments $179.24 First instalment $179.24 Balloon $10,000.00 Net…" at bounding box center [1109, 431] width 303 height 227
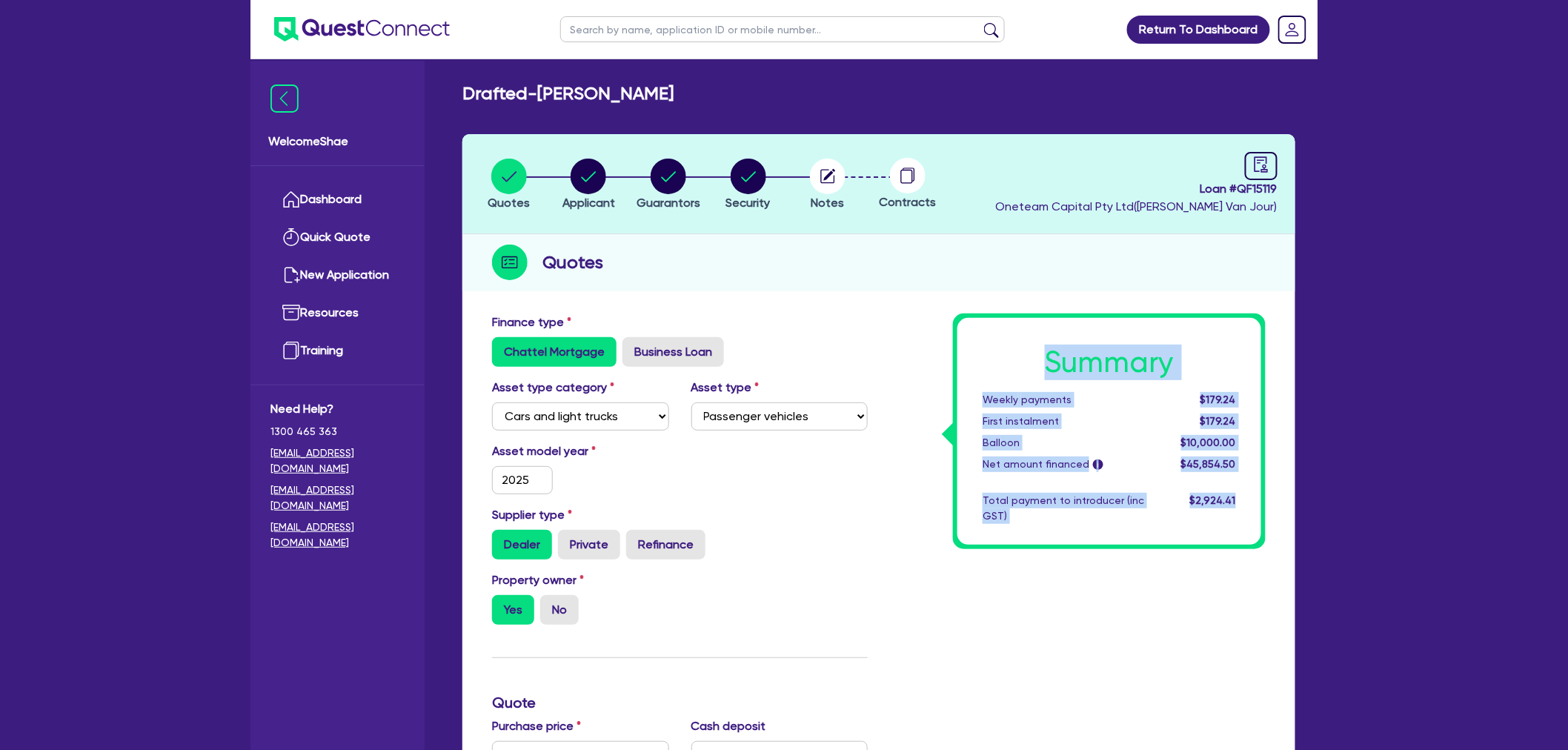
click at [1045, 361] on h1 "Summary" at bounding box center [1109, 362] width 254 height 35
drag, startPoint x: 1043, startPoint y: 357, endPoint x: 1245, endPoint y: 501, distance: 248.1
click at [1245, 501] on div "Summary Weekly payments $179.24 First instalment $179.24 Balloon $10,000.00 Net…" at bounding box center [1109, 431] width 303 height 227
click at [1245, 501] on div "$2,924.41" at bounding box center [1201, 508] width 92 height 31
drag, startPoint x: 1245, startPoint y: 501, endPoint x: 1050, endPoint y: 367, distance: 236.6
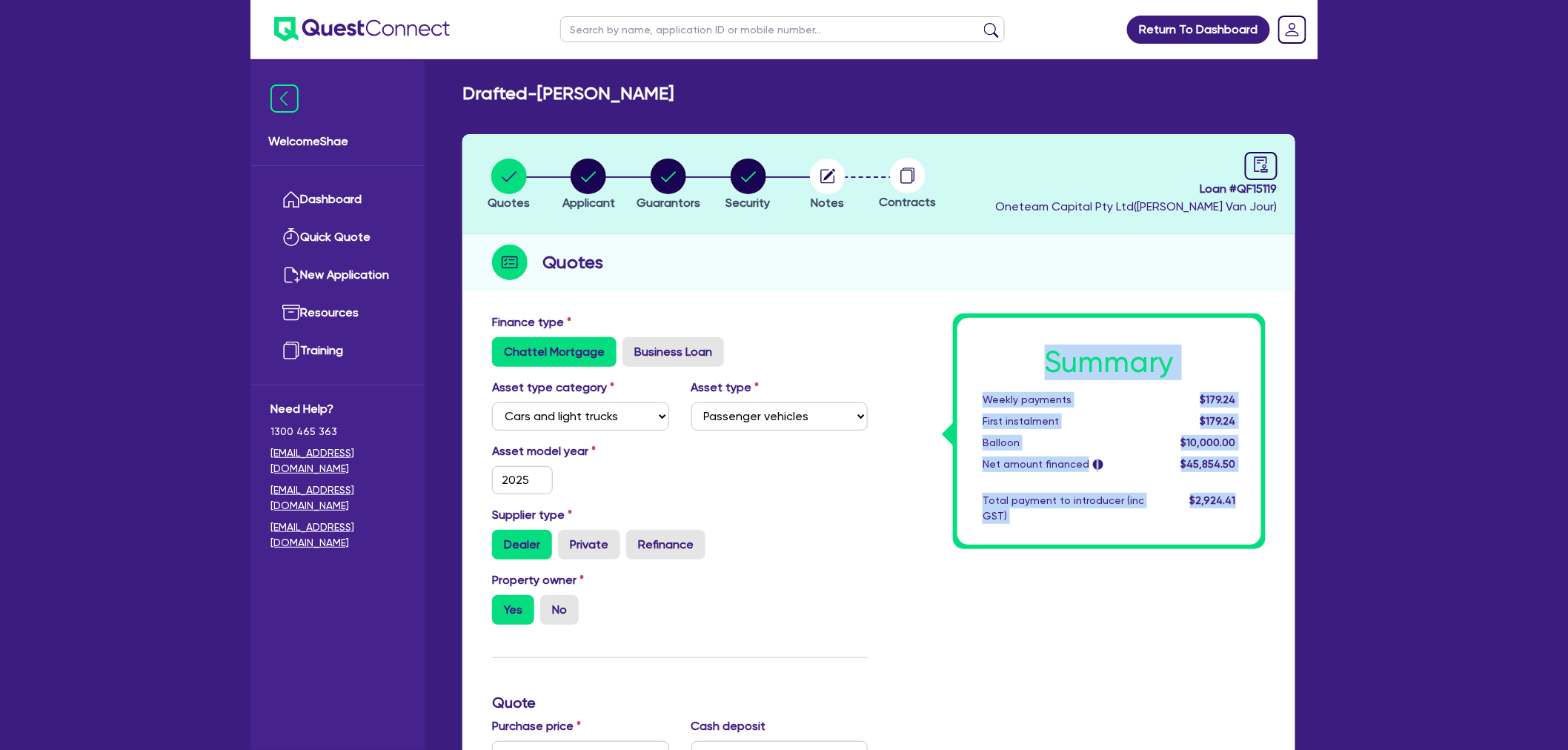
click at [1050, 367] on div "Summary Weekly payments $179.24 First instalment $179.24 Balloon $10,000.00 Net…" at bounding box center [1109, 431] width 303 height 227
click at [1048, 361] on h1 "Summary" at bounding box center [1109, 362] width 254 height 35
drag, startPoint x: 1041, startPoint y: 351, endPoint x: 1251, endPoint y: 501, distance: 258.1
click at [1251, 501] on div "Summary Weekly payments $179.24 First instalment $179.24 Balloon $10,000.00 Net…" at bounding box center [1109, 431] width 303 height 227
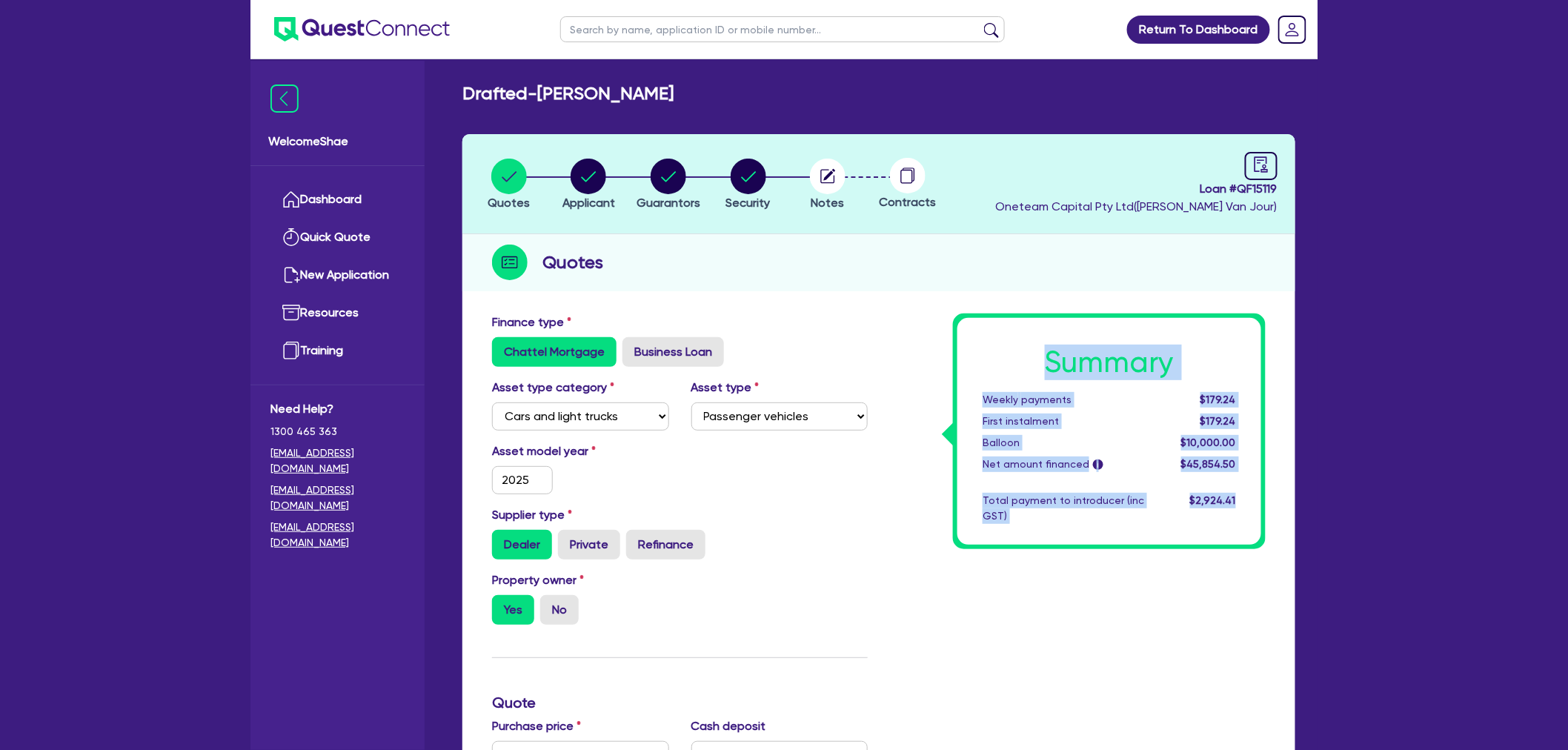
drag, startPoint x: 1251, startPoint y: 501, endPoint x: 1055, endPoint y: 360, distance: 241.4
click at [1055, 360] on div "Summary Weekly payments $179.24 First instalment $179.24 Balloon $10,000.00 Net…" at bounding box center [1109, 431] width 303 height 227
click at [1055, 359] on h1 "Summary" at bounding box center [1109, 362] width 254 height 35
click at [1051, 357] on h1 "Summary" at bounding box center [1109, 362] width 254 height 35
drag, startPoint x: 1044, startPoint y: 360, endPoint x: 1243, endPoint y: 495, distance: 240.5
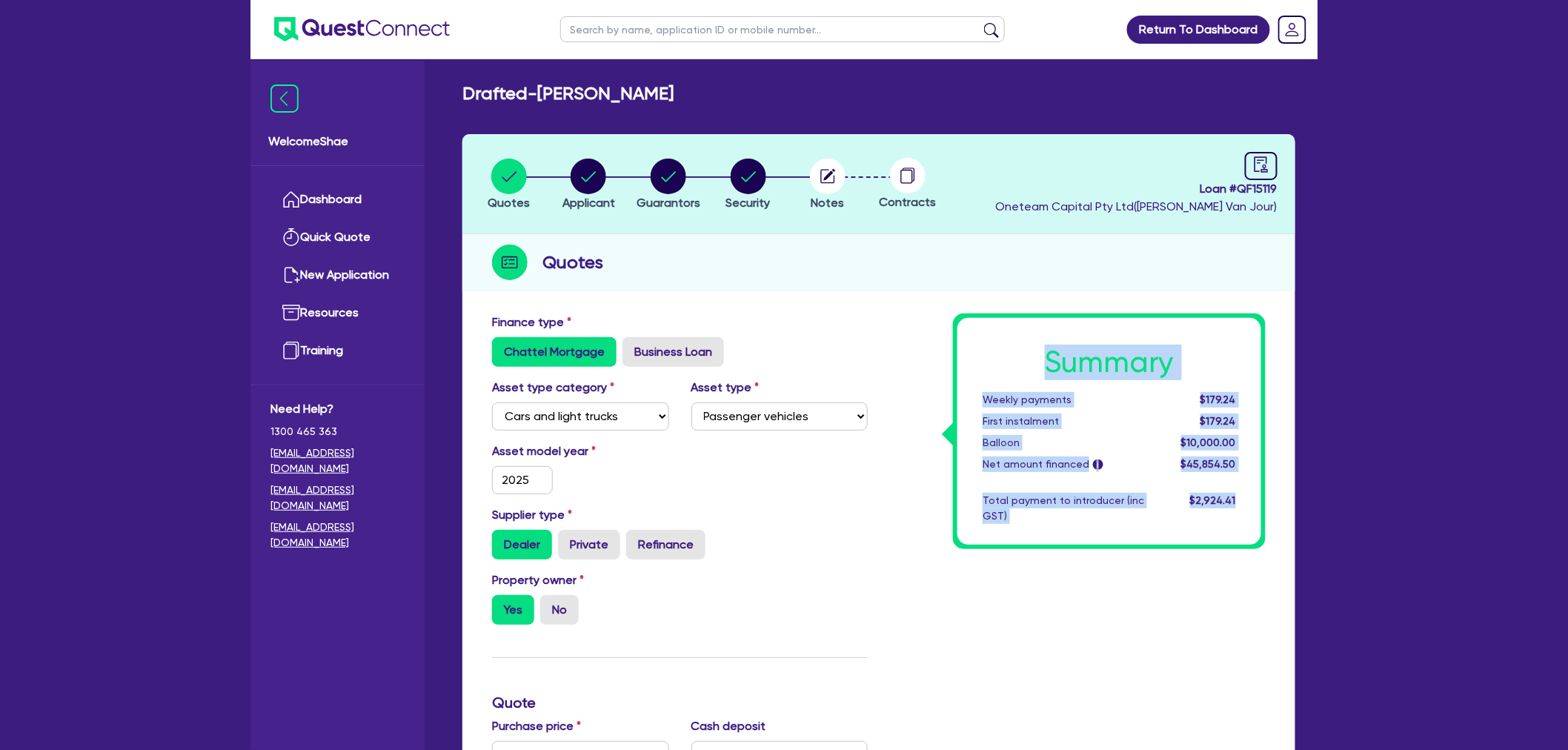
click at [1243, 495] on div "Summary Weekly payments $179.24 First instalment $179.24 Balloon $10,000.00 Net…" at bounding box center [1109, 431] width 303 height 227
click at [1243, 495] on div "$2,924.41" at bounding box center [1201, 508] width 92 height 31
drag, startPoint x: 1243, startPoint y: 500, endPoint x: 1041, endPoint y: 361, distance: 245.2
click at [1041, 361] on div "Summary Weekly payments $179.24 First instalment $179.24 Balloon $10,000.00 Net…" at bounding box center [1109, 431] width 303 height 227
click at [1042, 362] on h1 "Summary" at bounding box center [1109, 362] width 254 height 35
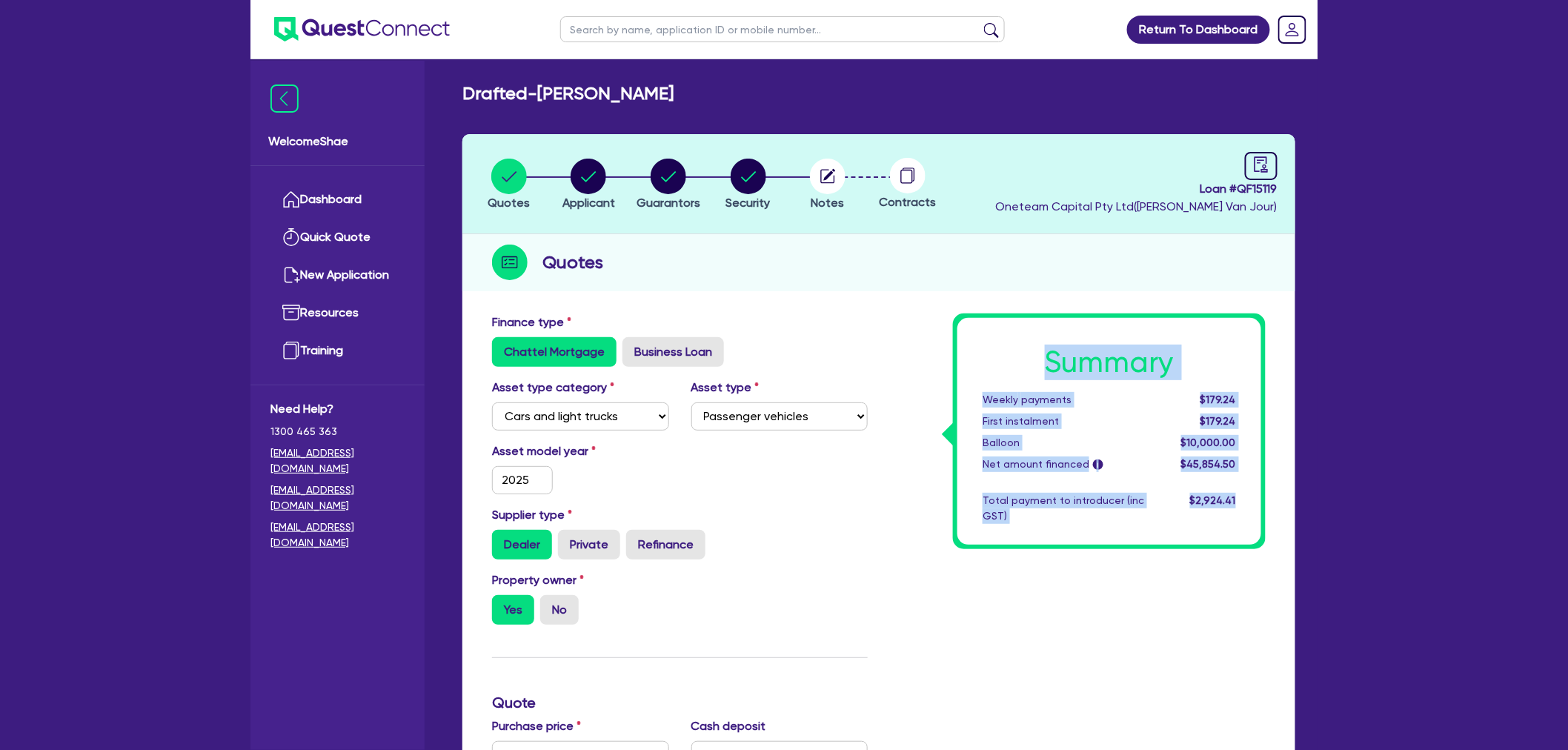
drag, startPoint x: 1036, startPoint y: 357, endPoint x: 1256, endPoint y: 495, distance: 259.7
click at [1256, 495] on div "Summary Weekly payments $179.24 First instalment $179.24 Balloon $10,000.00 Net…" at bounding box center [1109, 431] width 303 height 227
click at [1246, 502] on div "$2,924.41" at bounding box center [1201, 508] width 92 height 31
drag, startPoint x: 1246, startPoint y: 502, endPoint x: 1057, endPoint y: 362, distance: 235.2
click at [1057, 362] on div "Summary Weekly payments $179.24 First instalment $179.24 Balloon $10,000.00 Net…" at bounding box center [1109, 431] width 303 height 227
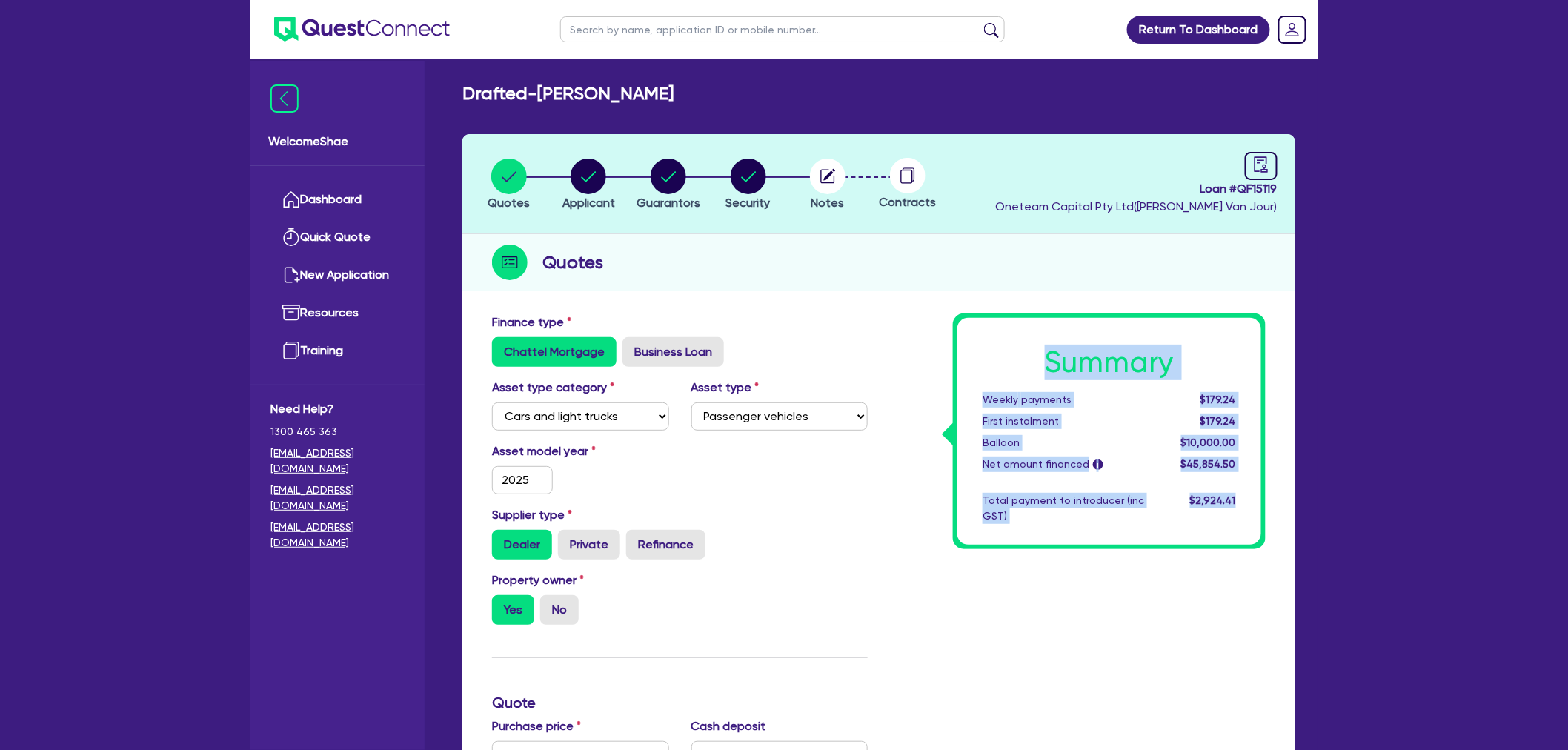
click at [1057, 362] on h1 "Summary" at bounding box center [1109, 362] width 254 height 35
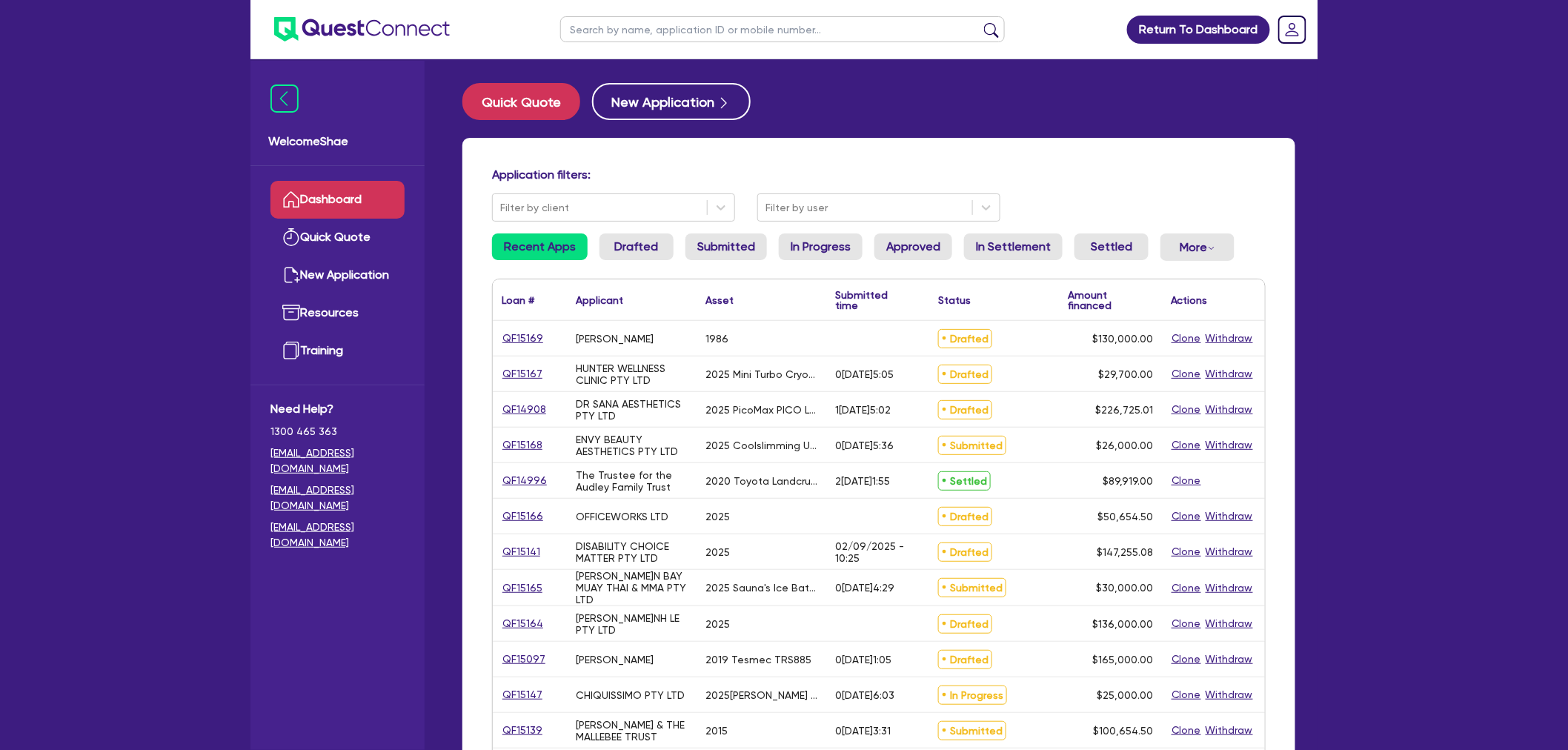
click at [637, 33] on input "text" at bounding box center [782, 29] width 444 height 26
type input "leviston"
click at [980, 22] on button "submit" at bounding box center [992, 33] width 24 height 21
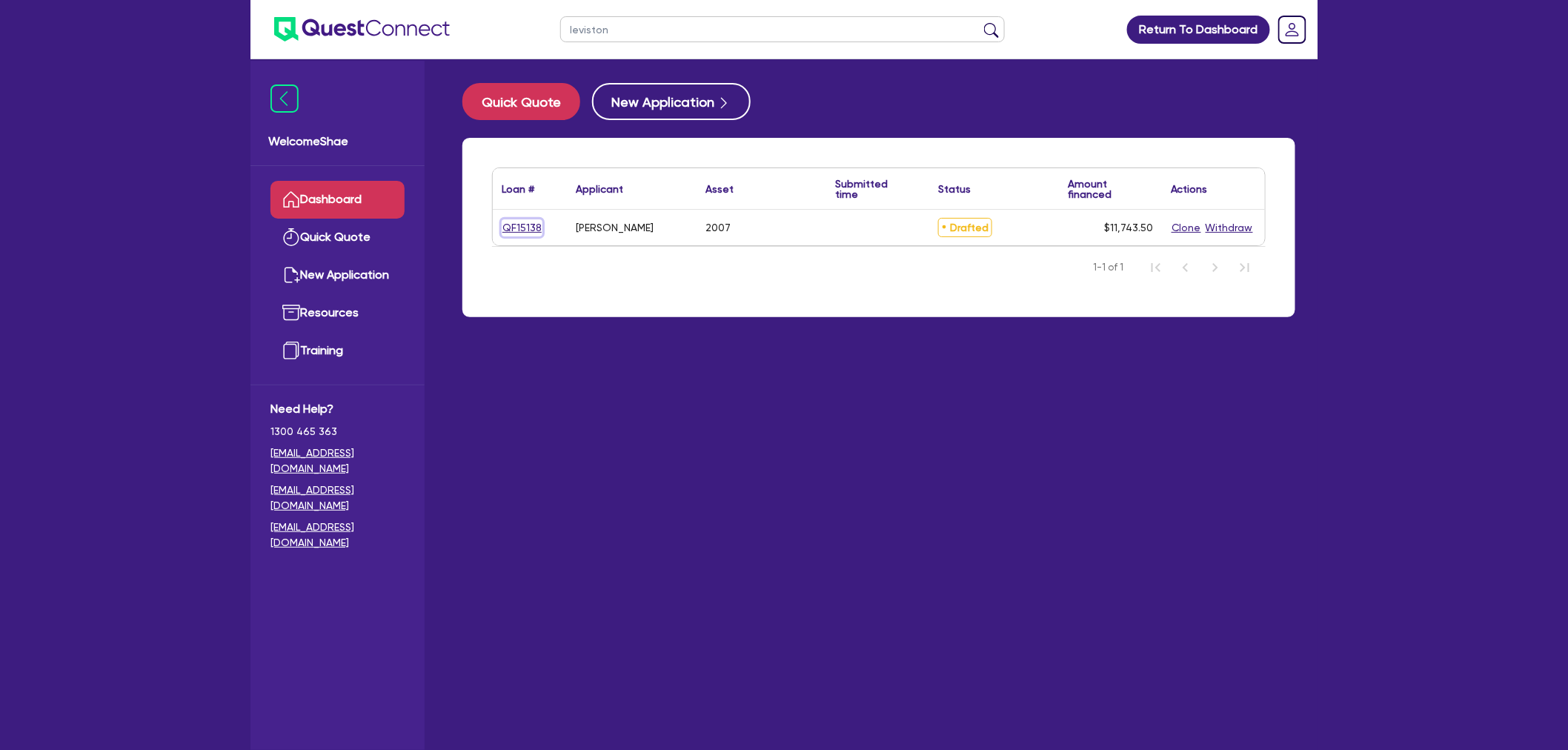
click at [513, 231] on link "QF15138" at bounding box center [522, 228] width 40 height 17
select select "CARS_AND_LIGHT_TRUCKS"
select select "PASSENGER_VEHICLES"
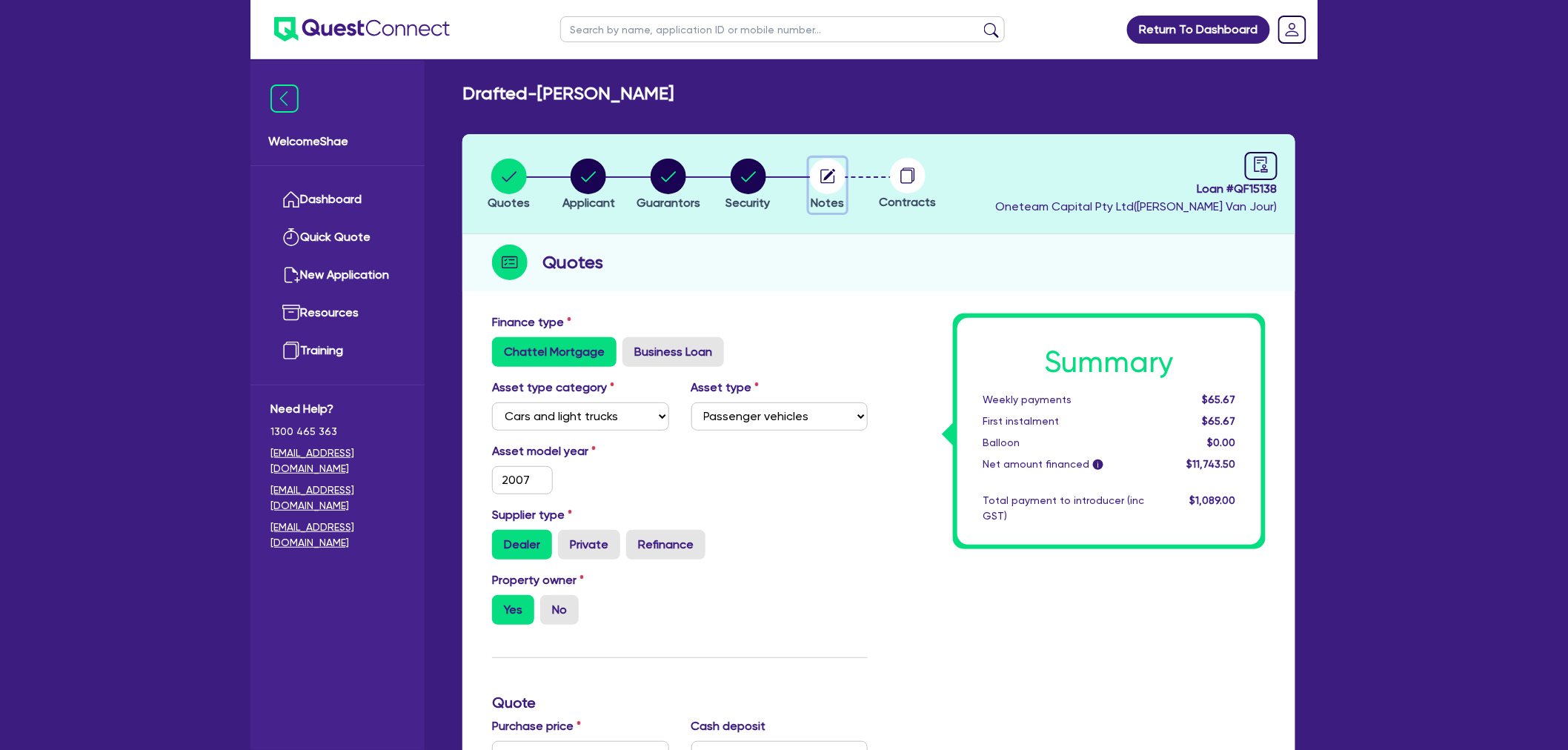
click at [832, 186] on circle "button" at bounding box center [827, 176] width 35 height 35
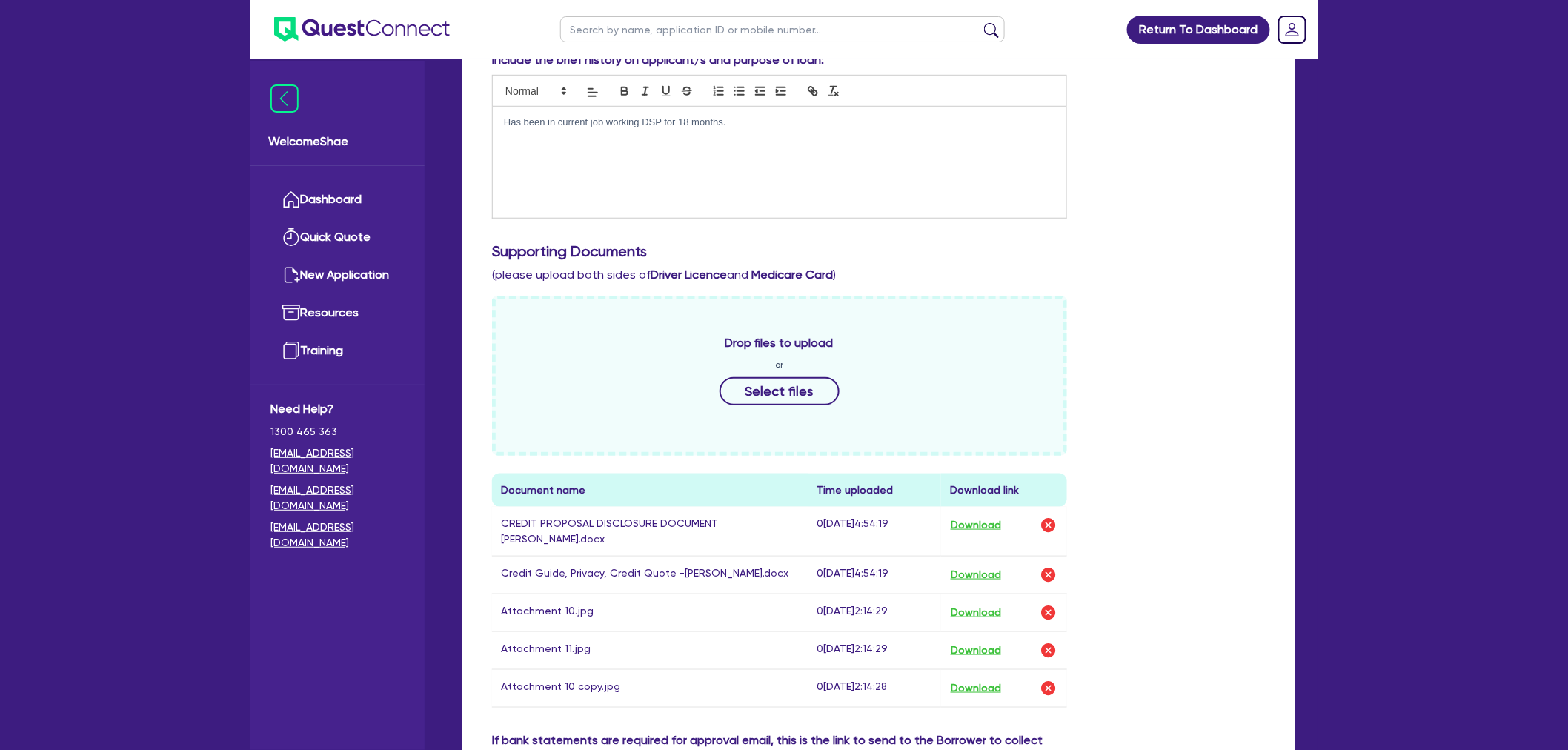
scroll to position [411, 0]
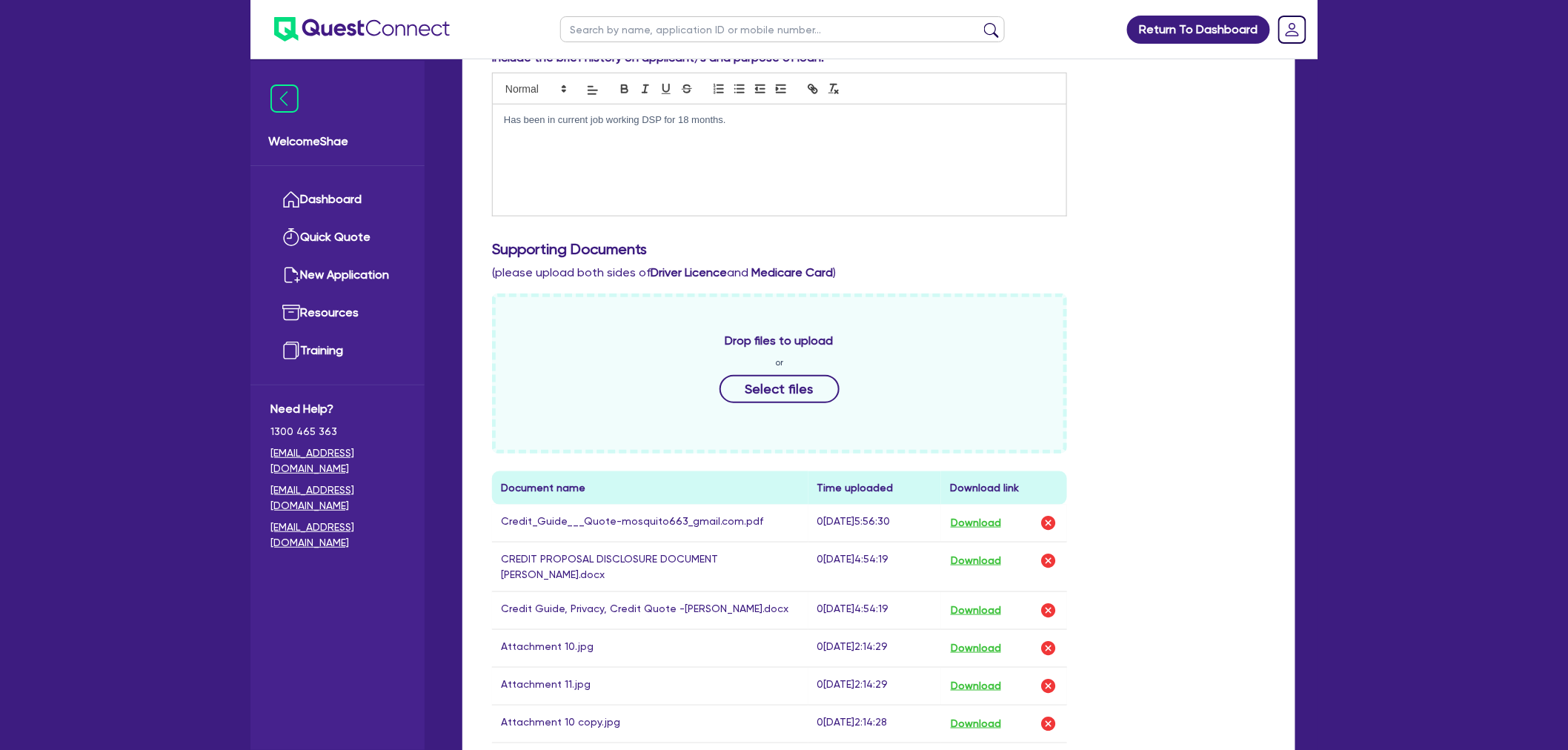
click at [577, 32] on input "text" at bounding box center [782, 29] width 444 height 26
type input "sampson"
click button "submit" at bounding box center [992, 33] width 24 height 21
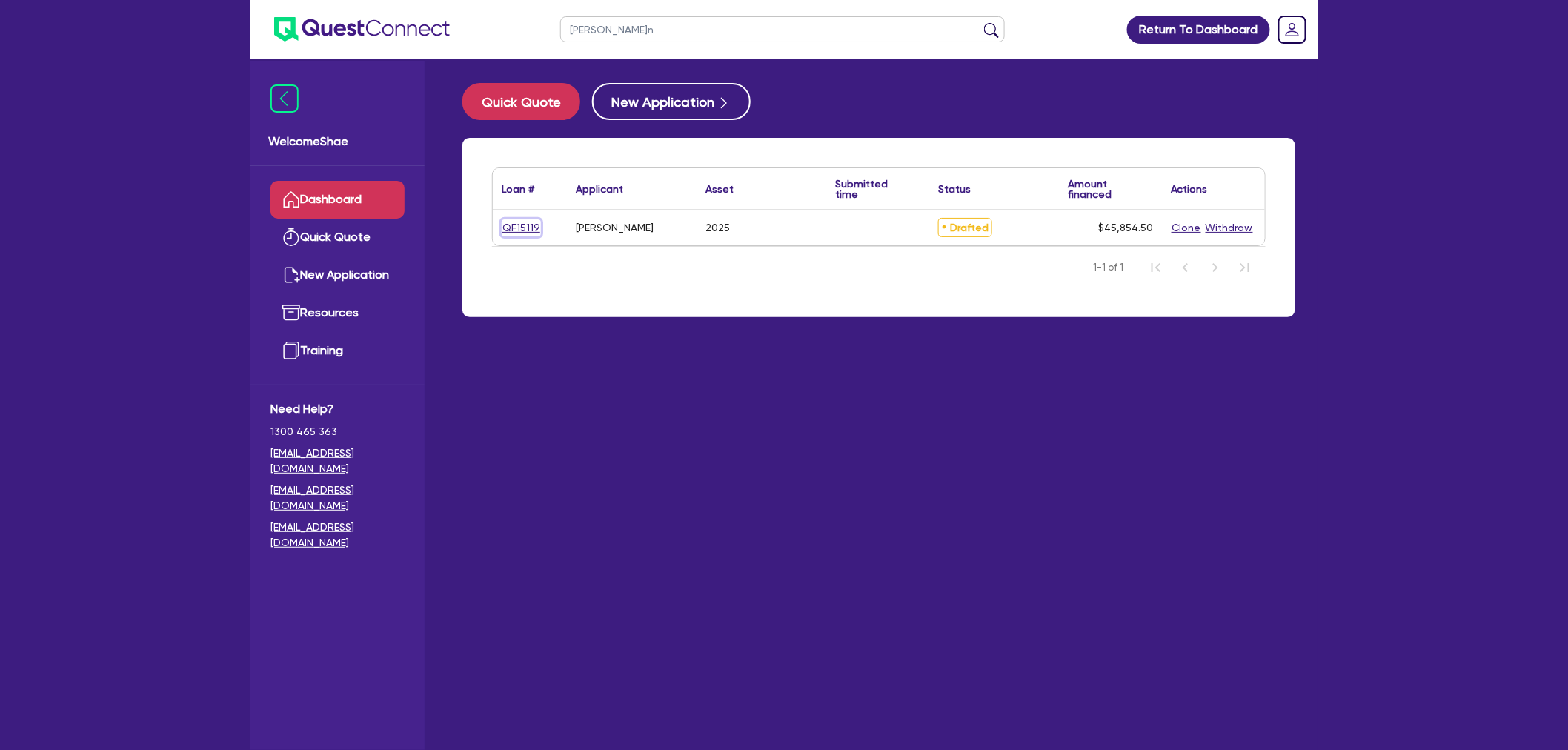
click at [524, 219] on link "QF15119" at bounding box center [522, 228] width 40 height 17
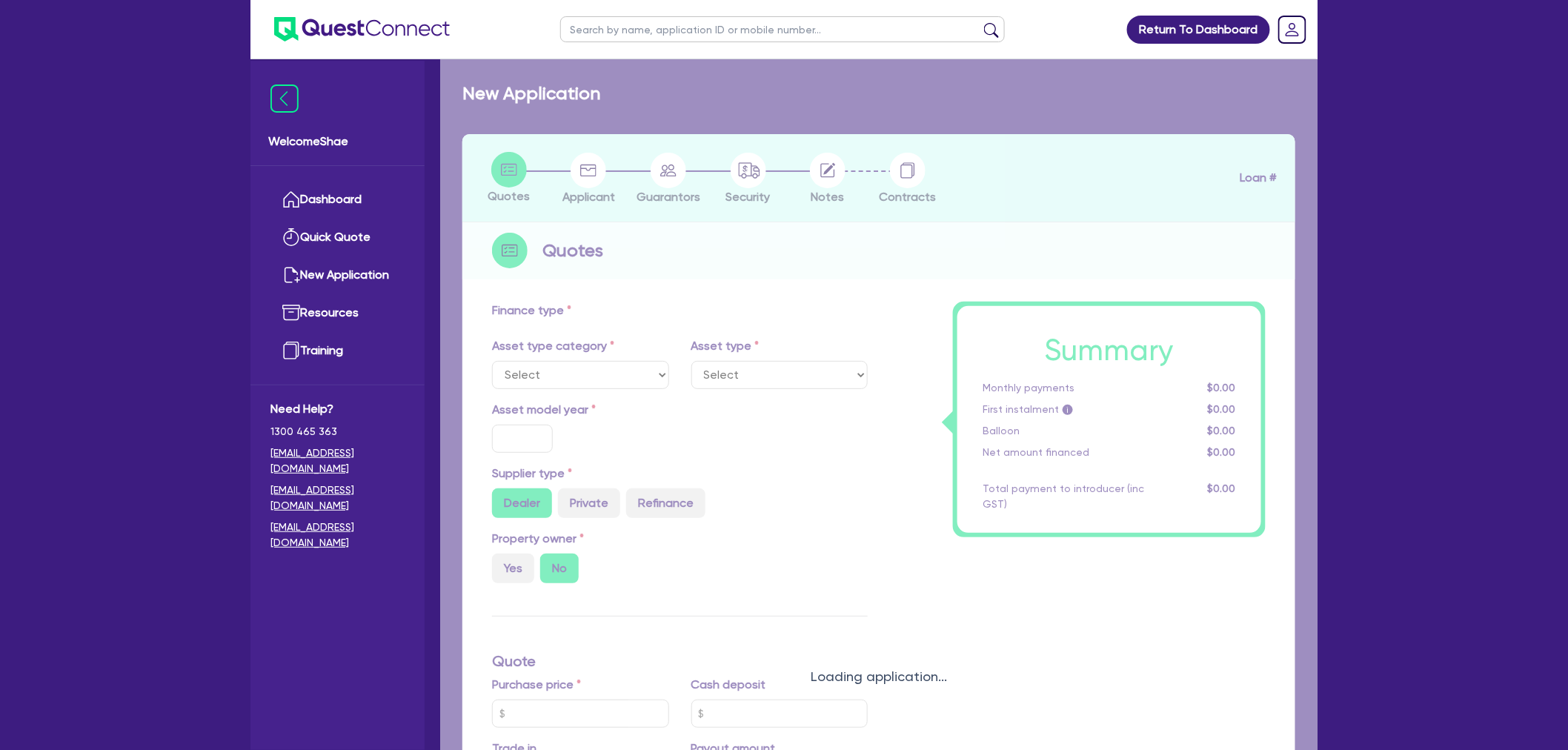
select select "CARS_AND_LIGHT_TRUCKS"
type input "2025"
radio input "true"
type input "62,780"
type input "20,000"
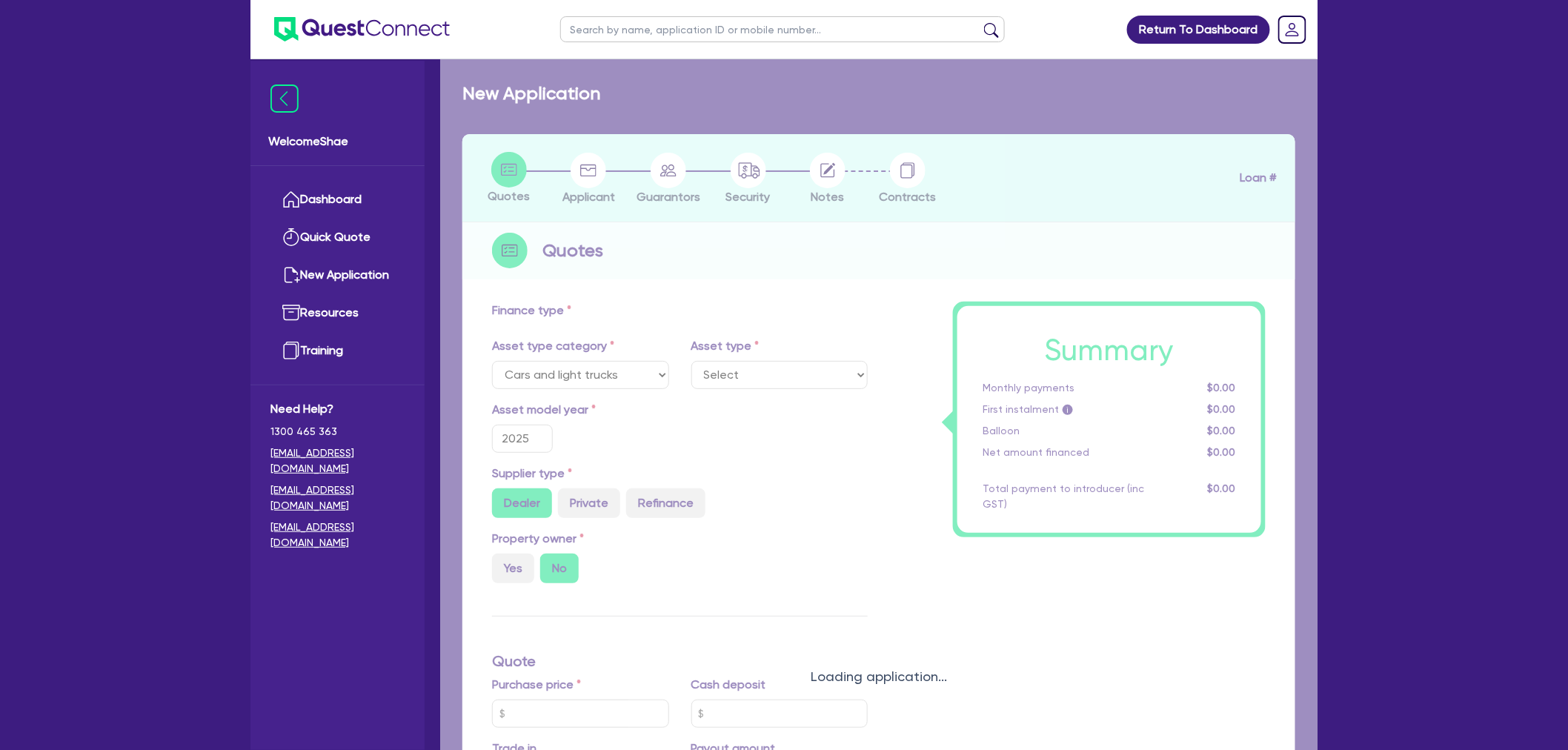
type input "15.92"
type input "10,000"
type input "1"
type input "458.55"
type input "6.99"
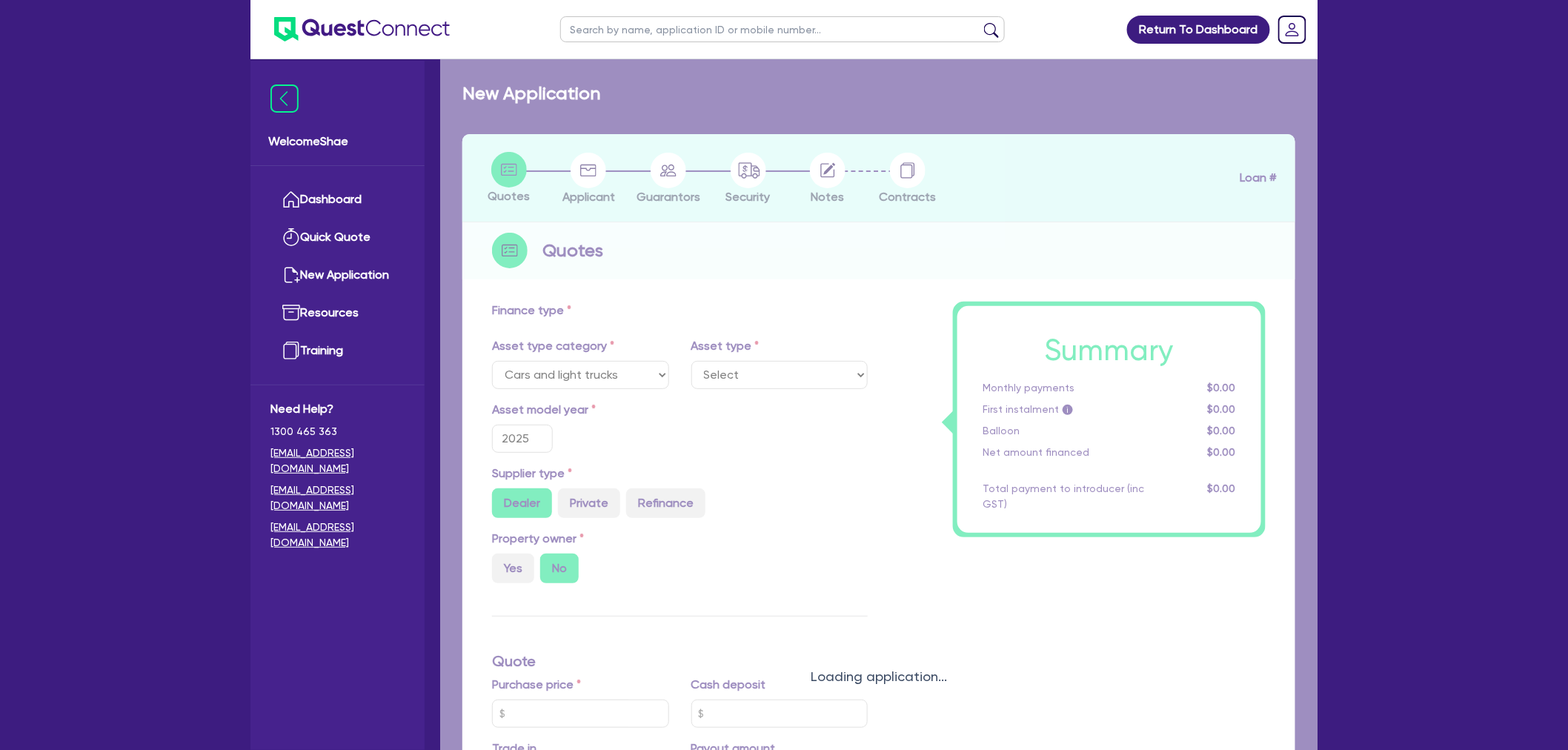
type input "2,200"
select select "PASSENGER_VEHICLES"
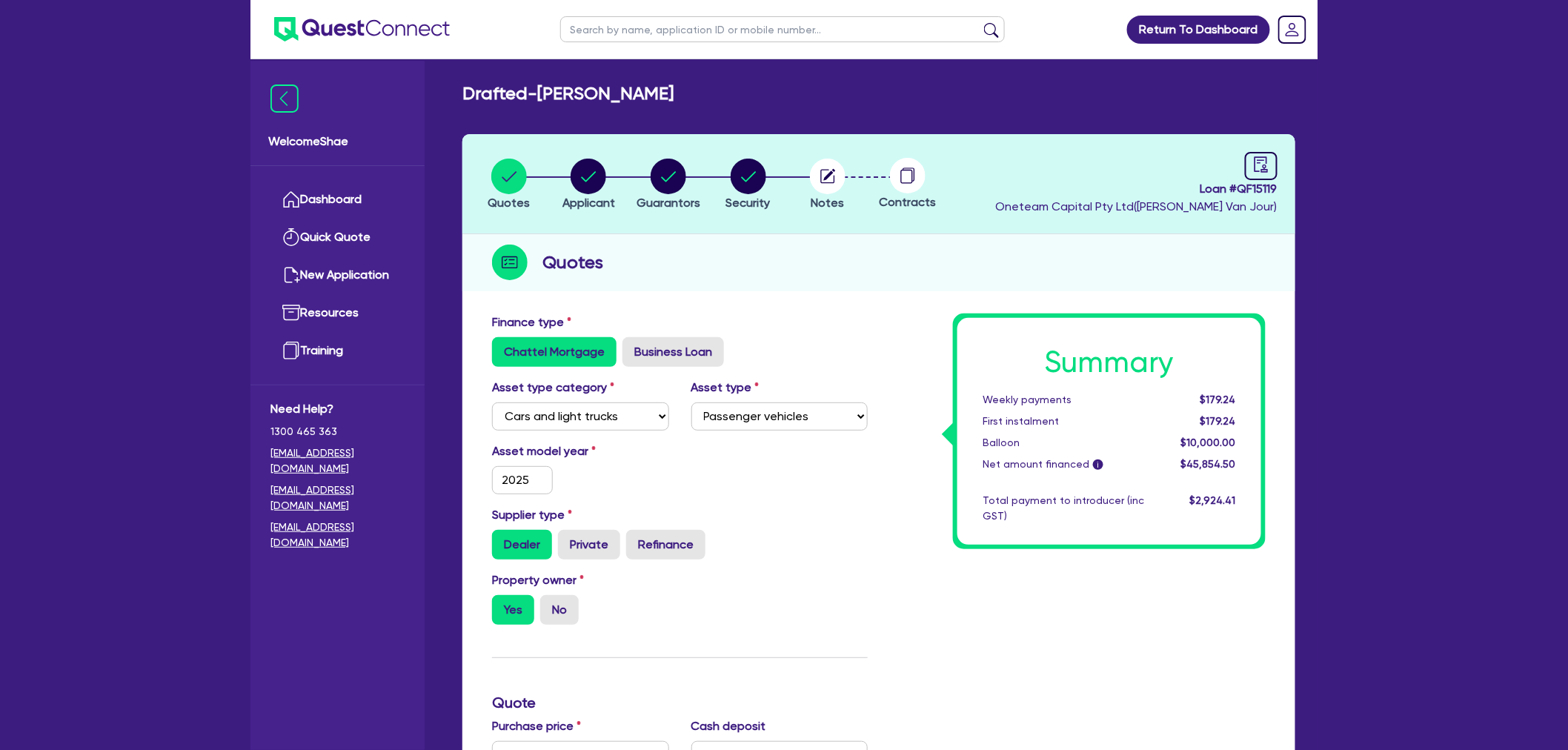
click at [171, 460] on div "Return To Dashboard Edit Profile Logout Welcome Shae Dashboard Quick Quote New …" at bounding box center [784, 673] width 1568 height 1345
click at [825, 164] on circle "button" at bounding box center [827, 176] width 35 height 35
select select "Other"
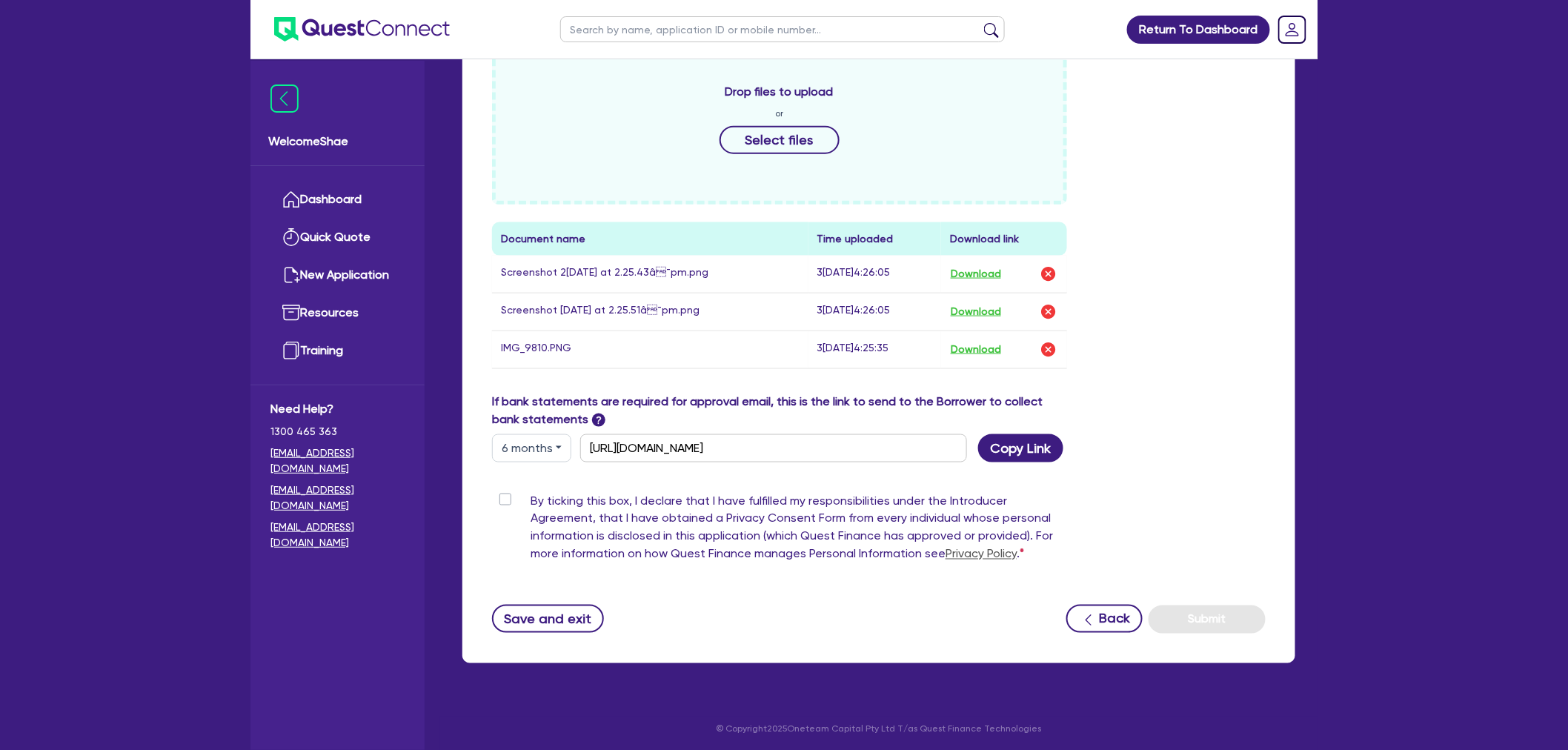
scroll to position [663, 0]
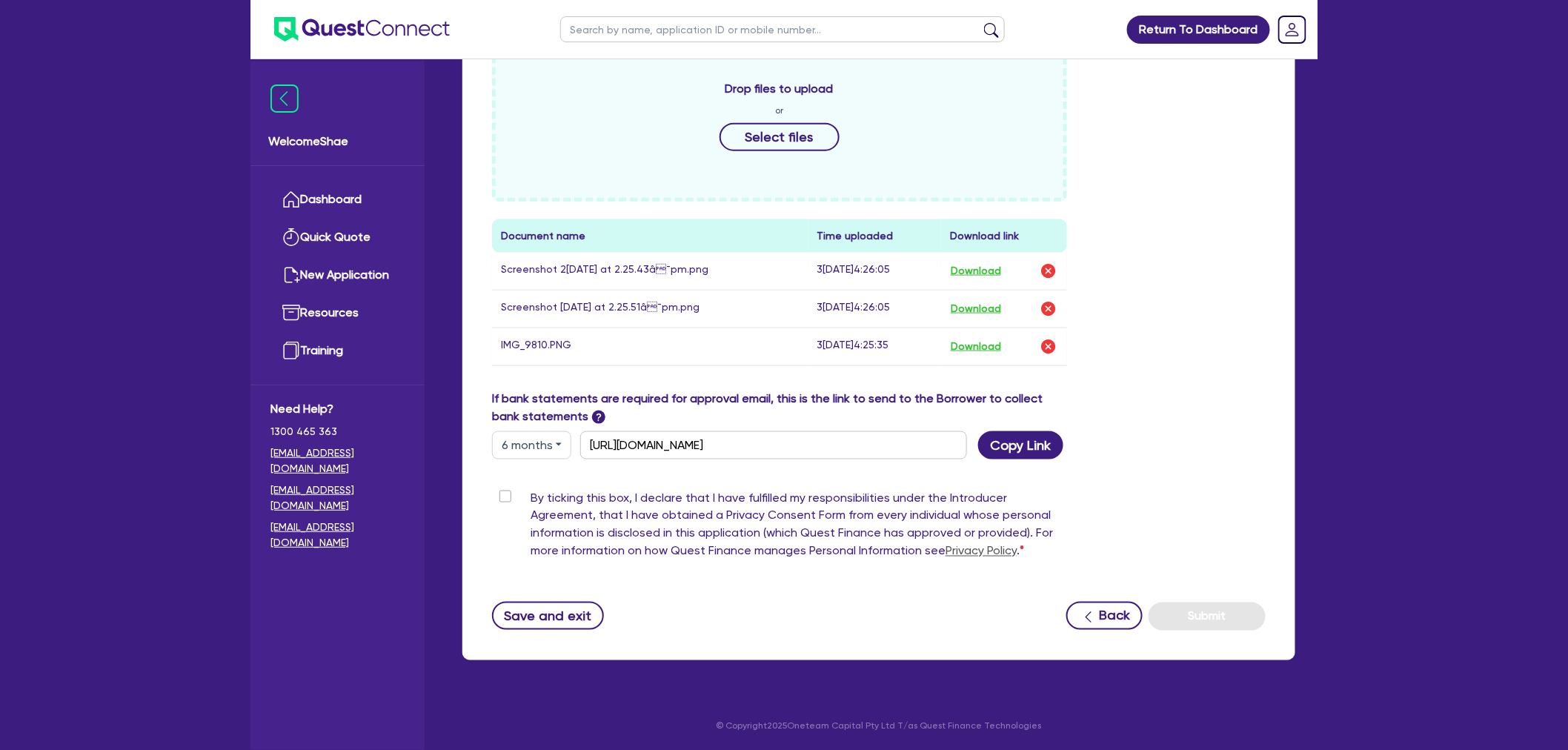
click at [530, 493] on label "By ticking this box, I declare that I have fulfilled my responsibilities under …" at bounding box center [799, 527] width 536 height 77
click at [502, 493] on input "By ticking this box, I declare that I have fulfilled my responsibilities under …" at bounding box center [498, 496] width 12 height 14
checkbox input "true"
click at [1181, 610] on button "Submit" at bounding box center [1207, 616] width 117 height 28
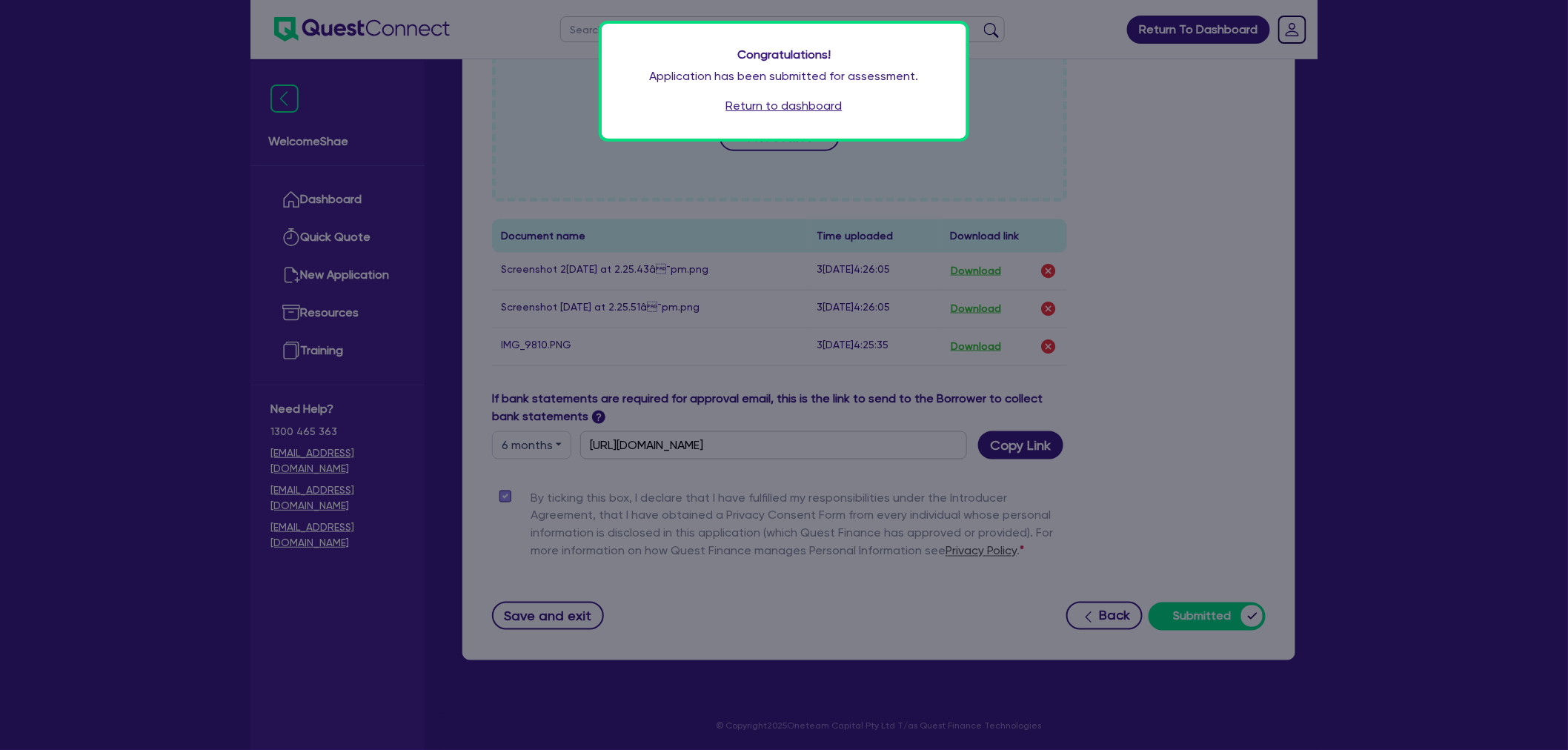
click at [799, 105] on link "Return to dashboard" at bounding box center [784, 106] width 116 height 18
